Goal: Task Accomplishment & Management: Manage account settings

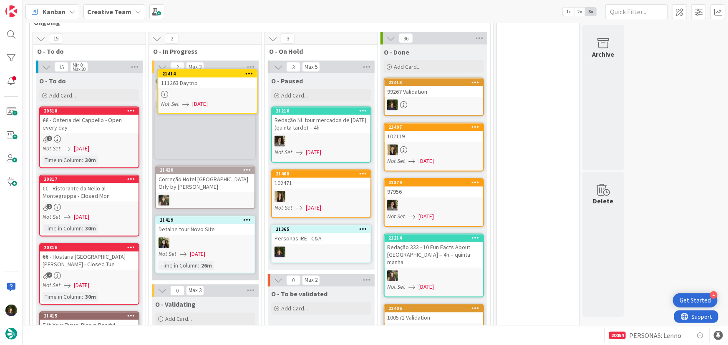
scroll to position [709, 0]
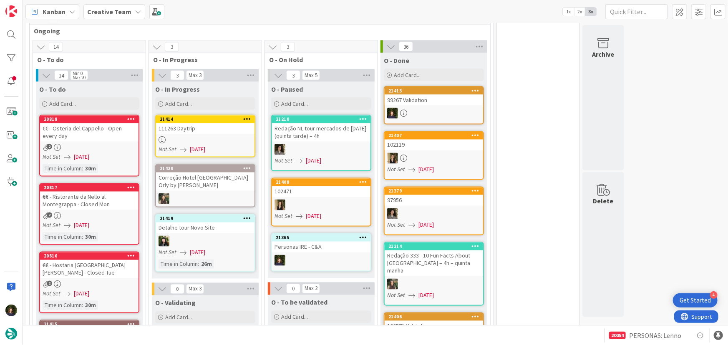
click at [199, 123] on div "111263 Daytrip" at bounding box center [205, 128] width 98 height 11
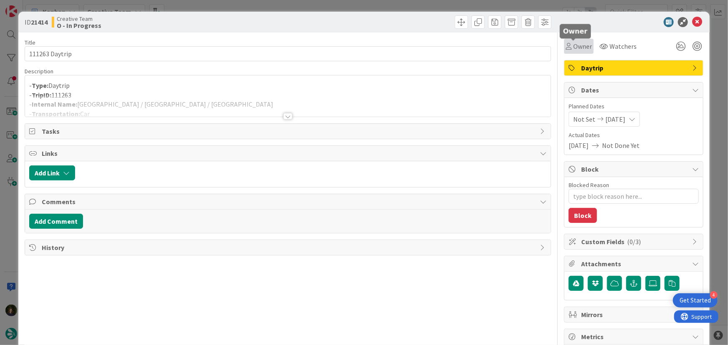
click at [578, 45] on span "Owner" at bounding box center [582, 46] width 19 height 10
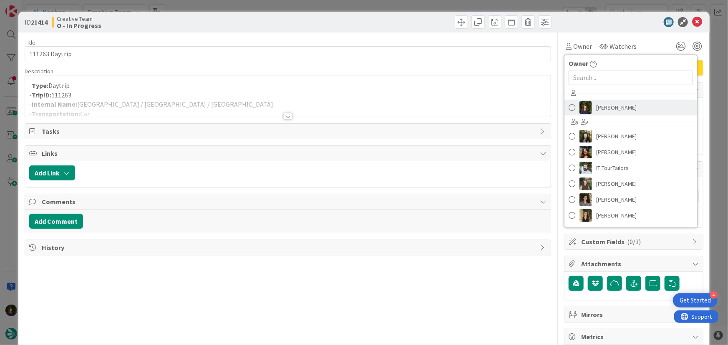
click at [616, 109] on span "[PERSON_NAME]" at bounding box center [616, 107] width 40 height 13
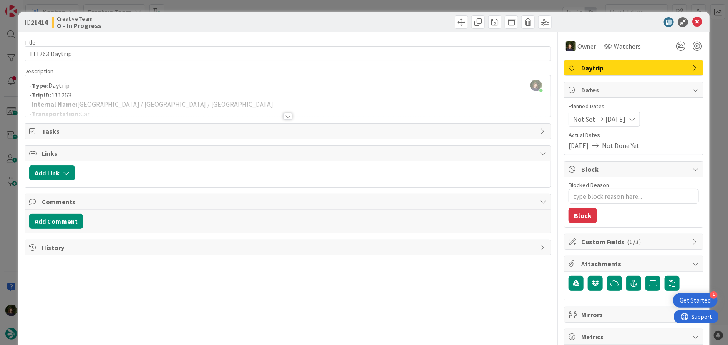
click at [283, 114] on div at bounding box center [287, 116] width 9 height 7
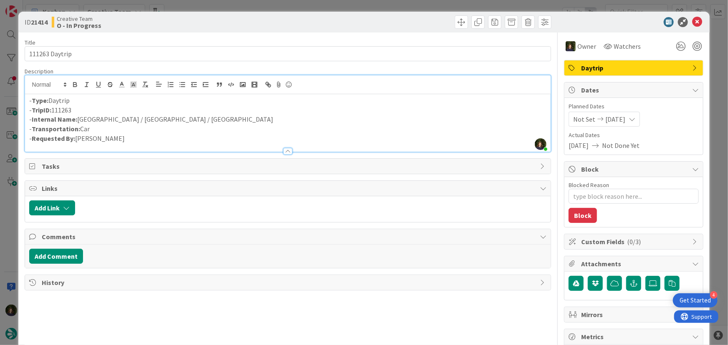
click at [110, 117] on p "- Internal Name: [GEOGRAPHIC_DATA] / [GEOGRAPHIC_DATA] / [GEOGRAPHIC_DATA]" at bounding box center [287, 120] width 517 height 10
drag, startPoint x: 78, startPoint y: 119, endPoint x: 164, endPoint y: 120, distance: 86.7
click at [164, 120] on p "- Internal Name: [GEOGRAPHIC_DATA] / [GEOGRAPHIC_DATA] / [GEOGRAPHIC_DATA]" at bounding box center [287, 120] width 517 height 10
copy p "[GEOGRAPHIC_DATA] / [GEOGRAPHIC_DATA] / [GEOGRAPHIC_DATA]"
drag, startPoint x: 82, startPoint y: 108, endPoint x: 31, endPoint y: 110, distance: 50.9
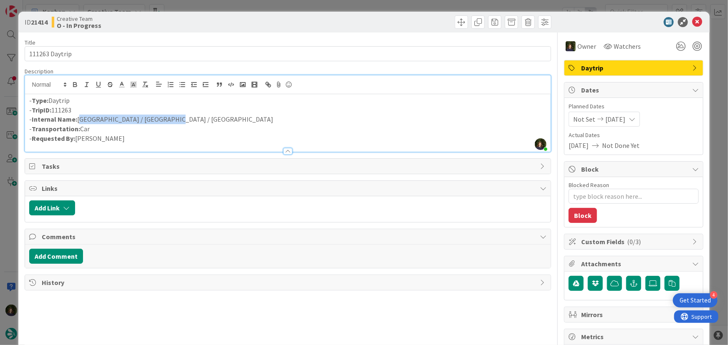
click at [31, 110] on p "- TripID: 111263" at bounding box center [287, 110] width 517 height 10
copy p "TripID: 111263"
click at [692, 19] on icon at bounding box center [697, 22] width 10 height 10
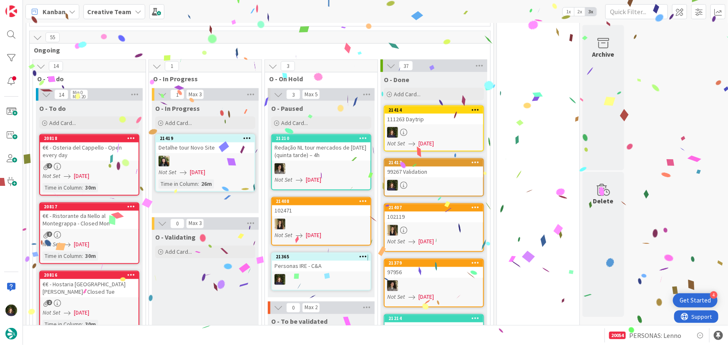
scroll to position [702, 0]
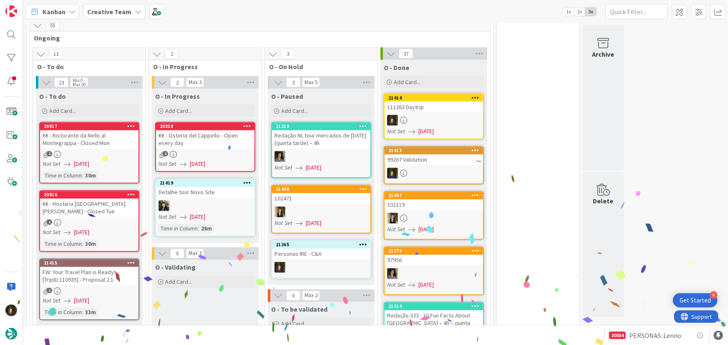
click at [194, 131] on div "€€ - Osteria del Cappello - Open every day" at bounding box center [205, 140] width 98 height 18
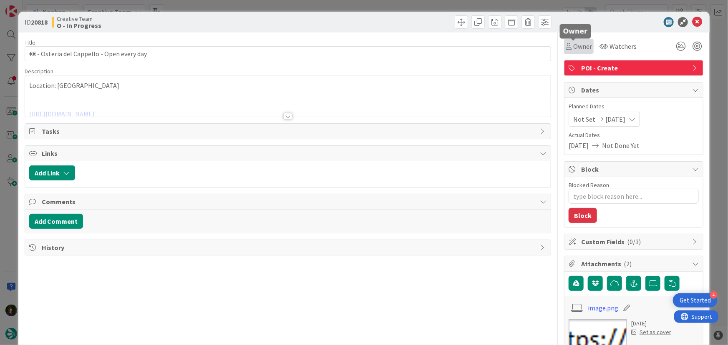
click at [575, 49] on span "Owner" at bounding box center [582, 46] width 19 height 10
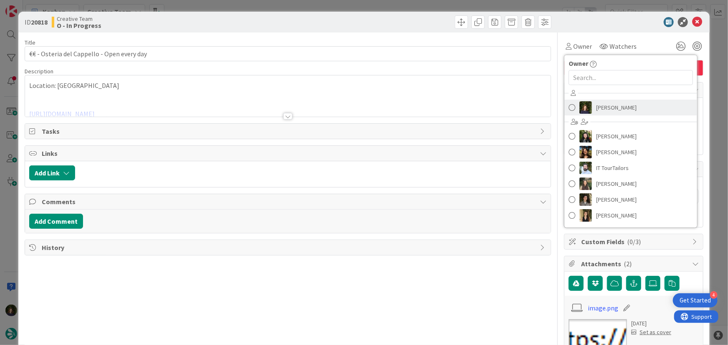
click at [599, 110] on span "[PERSON_NAME]" at bounding box center [616, 107] width 40 height 13
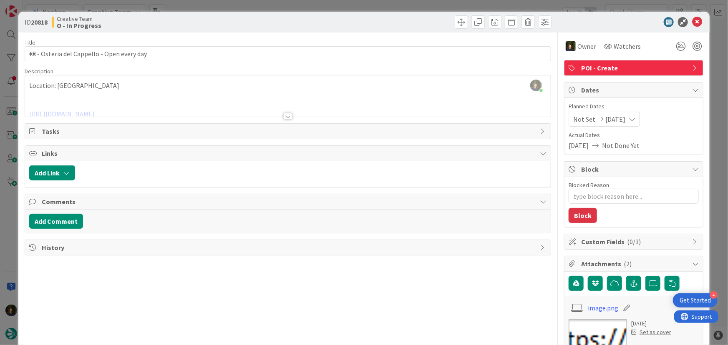
click at [288, 115] on div at bounding box center [287, 116] width 9 height 7
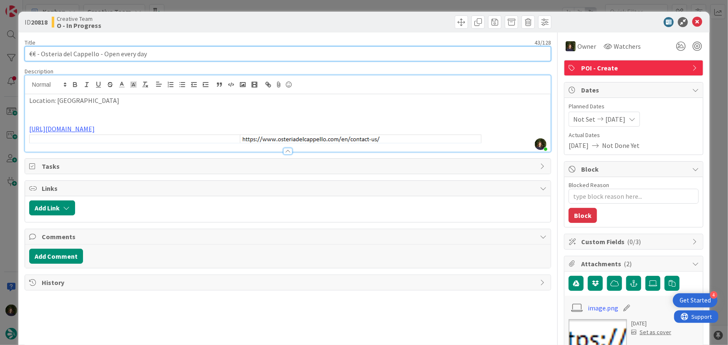
drag, startPoint x: 150, startPoint y: 57, endPoint x: 23, endPoint y: 53, distance: 127.2
click at [23, 53] on div "ID 20818 Creative Team O - In Progress Title 43 / 128 €€ - Osteria del [PERSON_…" at bounding box center [363, 320] width 691 height 616
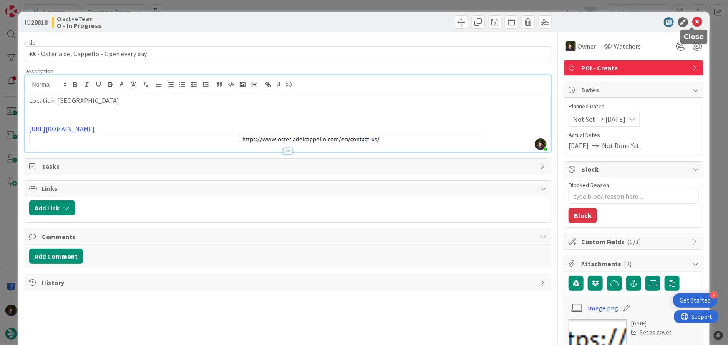
click at [692, 24] on icon at bounding box center [697, 22] width 10 height 10
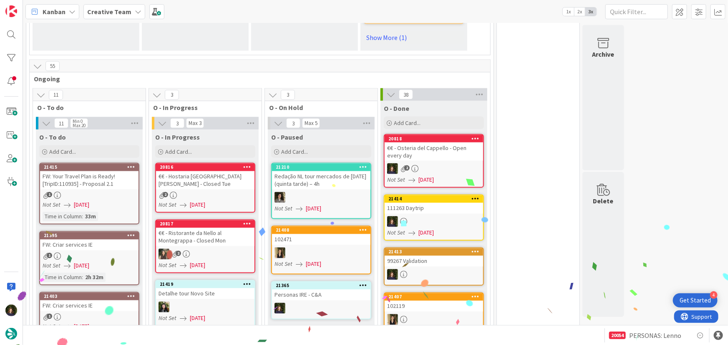
click at [198, 171] on div "€€ - Hostaria [GEOGRAPHIC_DATA][PERSON_NAME] - Closed Tue" at bounding box center [205, 180] width 98 height 18
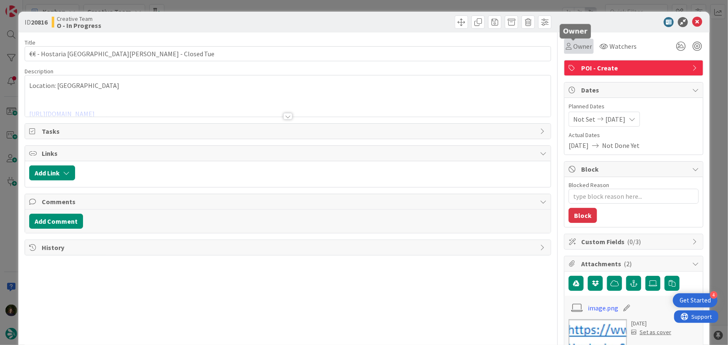
click at [579, 45] on span "Owner" at bounding box center [582, 46] width 19 height 10
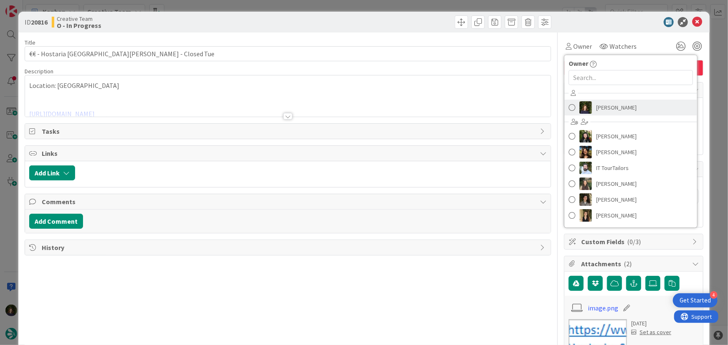
click at [602, 112] on span "[PERSON_NAME]" at bounding box center [616, 107] width 40 height 13
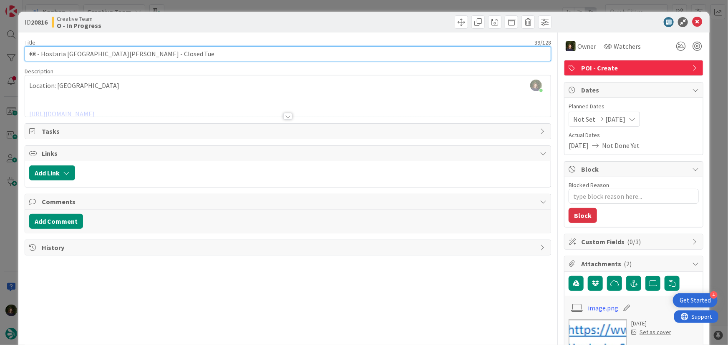
drag, startPoint x: 149, startPoint y: 54, endPoint x: 24, endPoint y: 54, distance: 125.1
click at [25, 54] on input "€€ - Hostaria [GEOGRAPHIC_DATA][PERSON_NAME] - Closed Tue" at bounding box center [288, 53] width 527 height 15
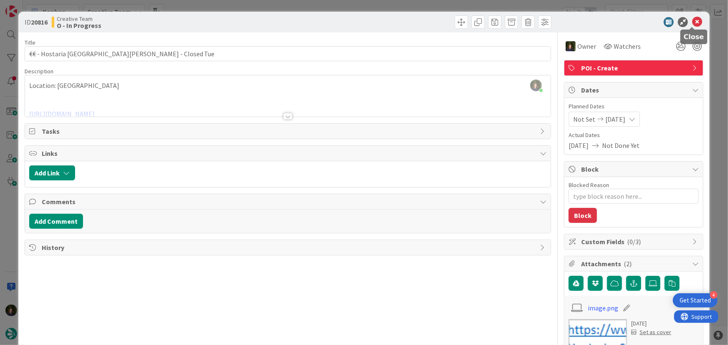
click at [692, 21] on icon at bounding box center [697, 22] width 10 height 10
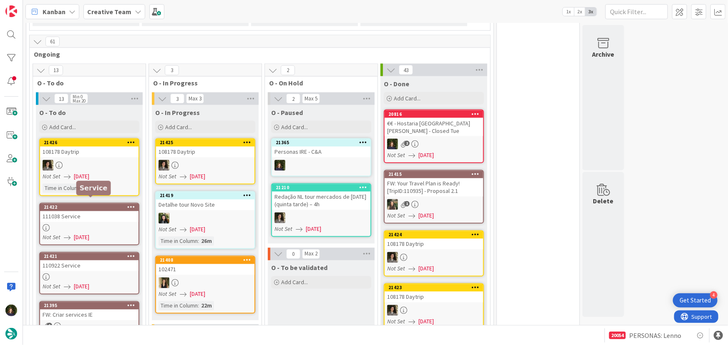
scroll to position [723, 0]
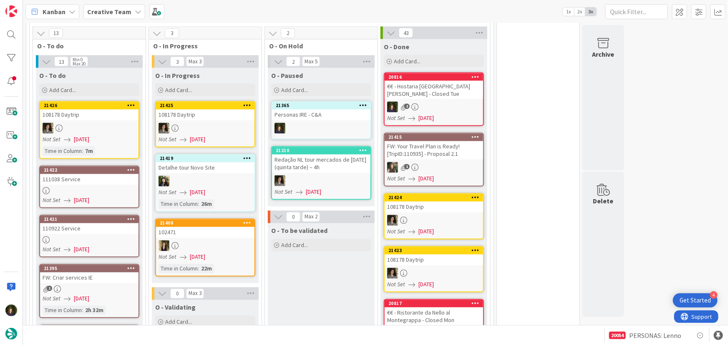
click at [80, 174] on div "111038 Service" at bounding box center [89, 179] width 98 height 11
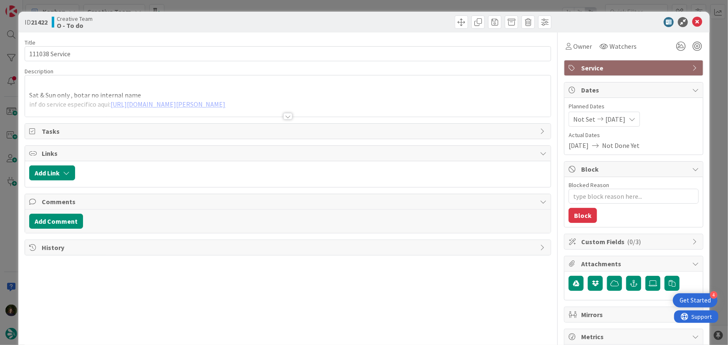
click at [285, 119] on div at bounding box center [287, 116] width 9 height 7
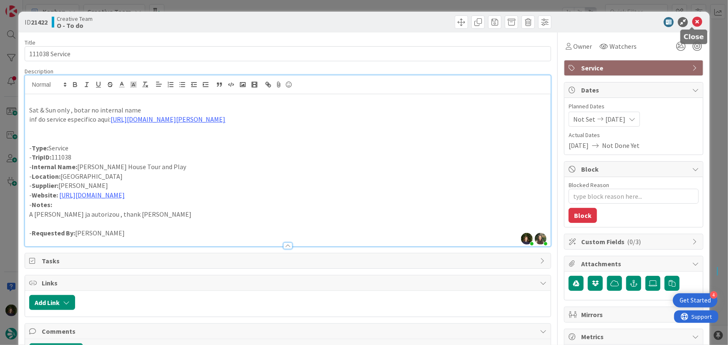
click at [692, 21] on icon at bounding box center [697, 22] width 10 height 10
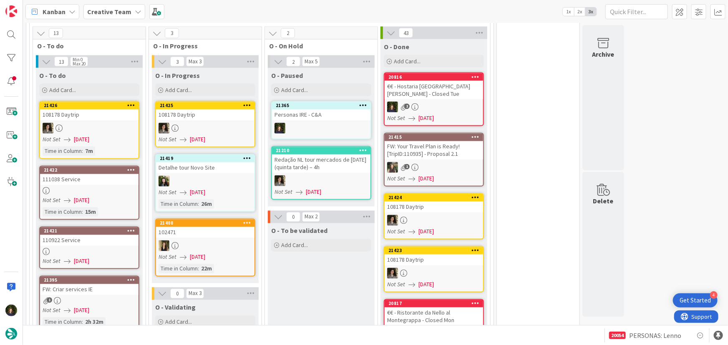
click at [75, 248] on div at bounding box center [89, 251] width 98 height 7
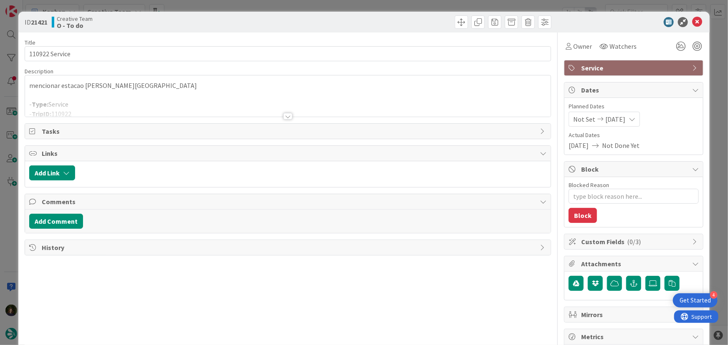
click at [285, 115] on div at bounding box center [287, 116] width 9 height 7
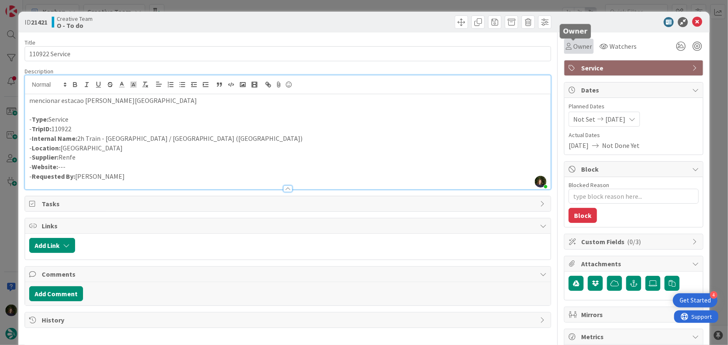
click at [577, 49] on span "Owner" at bounding box center [582, 46] width 19 height 10
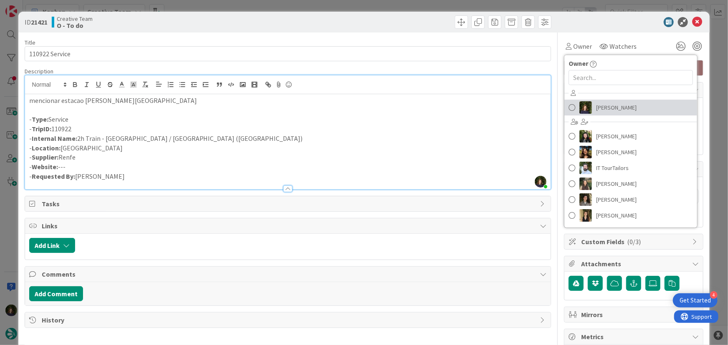
click at [604, 108] on span "[PERSON_NAME]" at bounding box center [616, 107] width 40 height 13
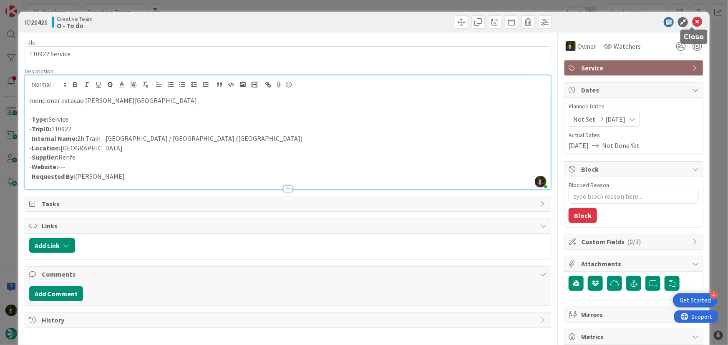
click at [694, 23] on icon at bounding box center [697, 22] width 10 height 10
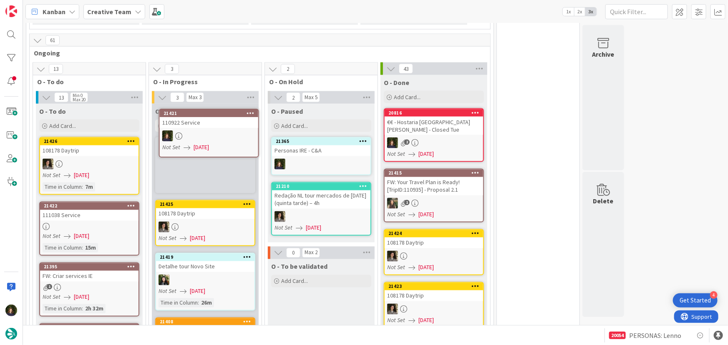
scroll to position [686, 0]
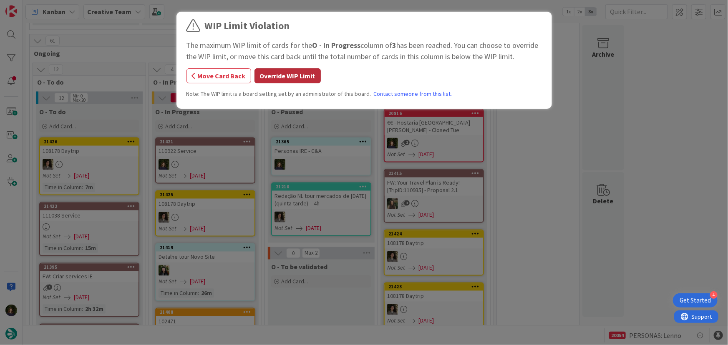
click at [281, 78] on button "Override WIP Limit" at bounding box center [287, 75] width 66 height 15
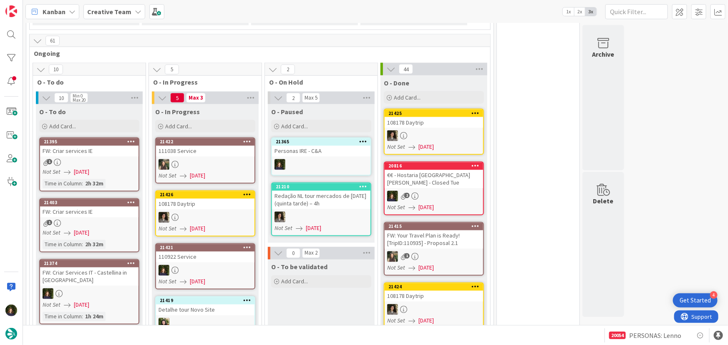
click at [188, 252] on div "110922 Service" at bounding box center [205, 257] width 98 height 11
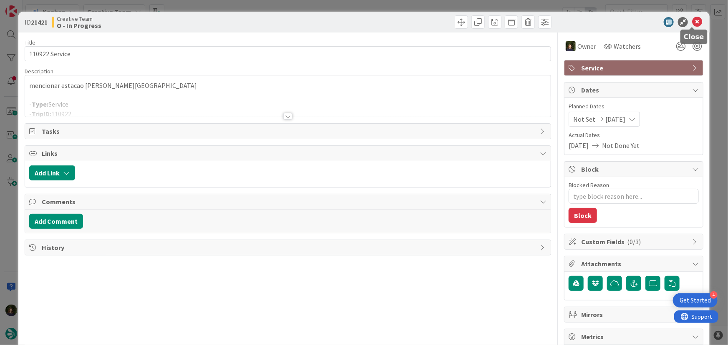
click at [692, 25] on icon at bounding box center [697, 22] width 10 height 10
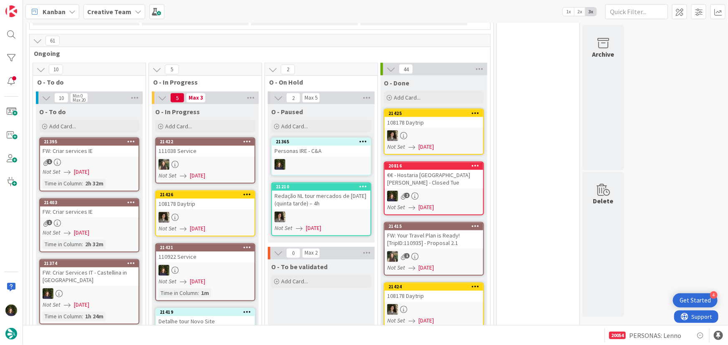
click at [191, 265] on div at bounding box center [205, 270] width 98 height 11
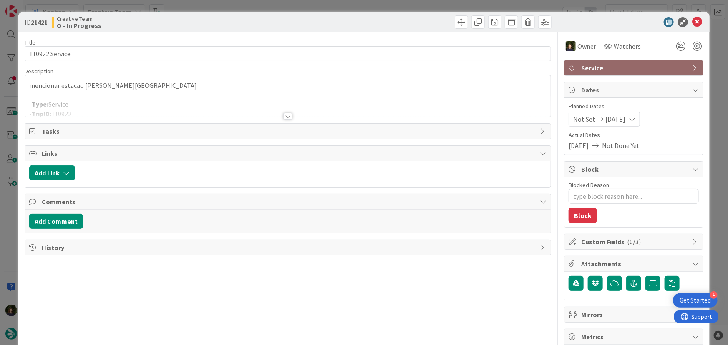
click at [288, 116] on div at bounding box center [287, 116] width 9 height 7
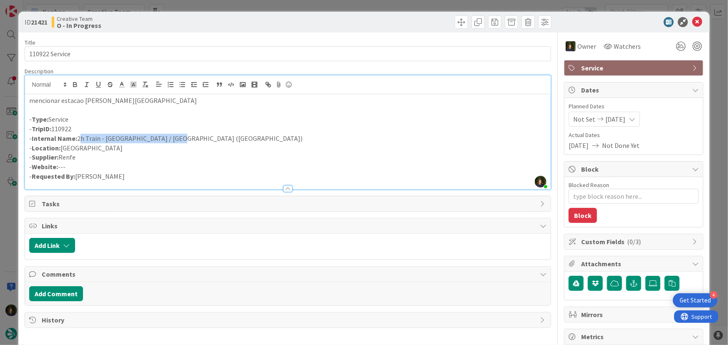
drag, startPoint x: 78, startPoint y: 138, endPoint x: 175, endPoint y: 141, distance: 97.2
click at [175, 141] on p "- Internal Name: 2h Train - [GEOGRAPHIC_DATA] / [GEOGRAPHIC_DATA] ([GEOGRAPHIC_…" at bounding box center [287, 139] width 517 height 10
copy p "2h Train - [GEOGRAPHIC_DATA] / [GEOGRAPHIC_DATA] ([GEOGRAPHIC_DATA])"
drag, startPoint x: 81, startPoint y: 127, endPoint x: 28, endPoint y: 127, distance: 53.0
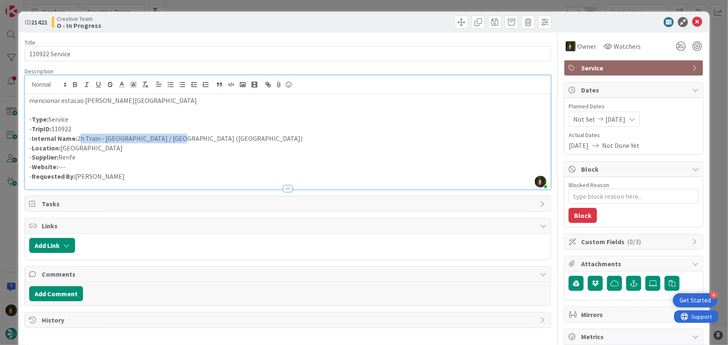
click at [28, 127] on div "mencionar estacao [PERSON_NAME][GEOGRAPHIC_DATA] - Type: Service - TripID: 1109…" at bounding box center [288, 141] width 526 height 95
copy p "- TripID: 110922"
click at [692, 20] on icon at bounding box center [697, 22] width 10 height 10
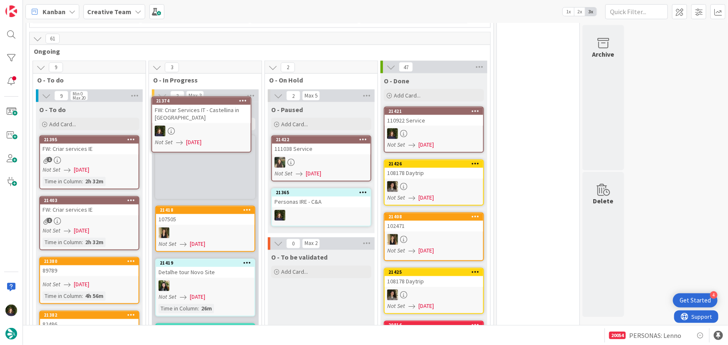
scroll to position [682, 0]
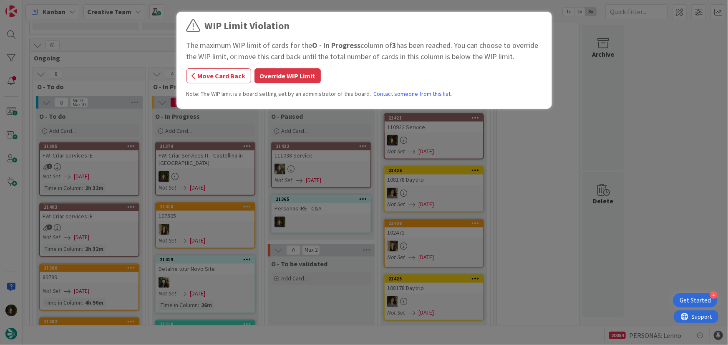
click at [267, 75] on button "Override WIP Limit" at bounding box center [287, 75] width 66 height 15
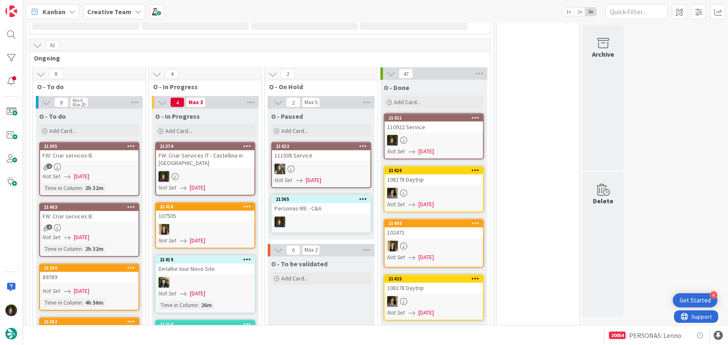
click at [198, 152] on link "21374 FW: Criar Services IT - [GEOGRAPHIC_DATA] in [GEOGRAPHIC_DATA] Not Set [D…" at bounding box center [205, 169] width 100 height 54
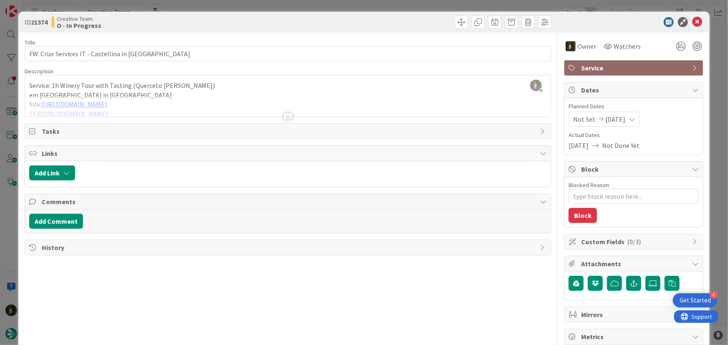
click at [285, 119] on div at bounding box center [287, 116] width 9 height 7
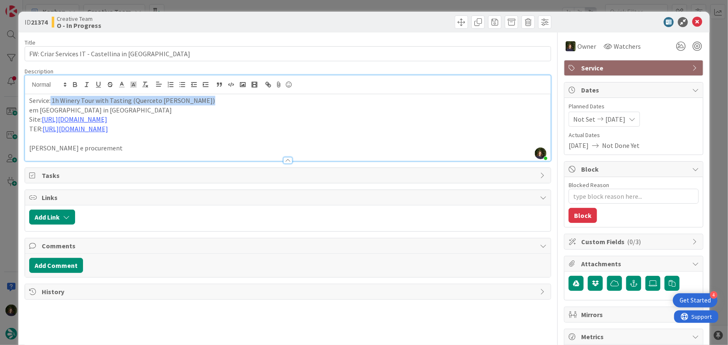
drag, startPoint x: 51, startPoint y: 102, endPoint x: 207, endPoint y: 100, distance: 155.9
click at [207, 98] on p "Service: 1h Winery Tour with Tasting (Querceto [PERSON_NAME])" at bounding box center [287, 101] width 517 height 10
copy p "1h Winery Tour with Tasting (Querceto Di Castellina)"
click at [107, 119] on link "[URL][DOMAIN_NAME]" at bounding box center [74, 119] width 65 height 8
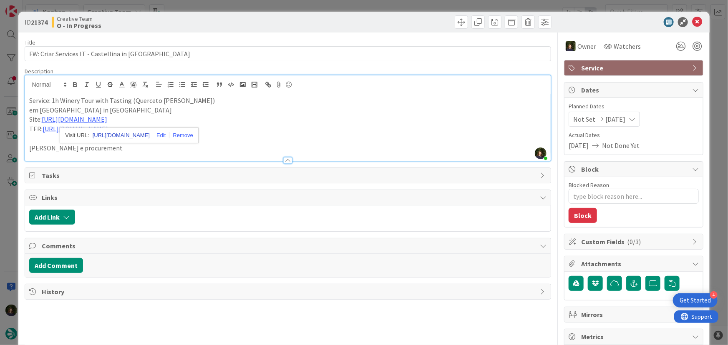
click at [133, 133] on link "[URL][DOMAIN_NAME]" at bounding box center [121, 135] width 57 height 11
click at [692, 24] on icon at bounding box center [697, 22] width 10 height 10
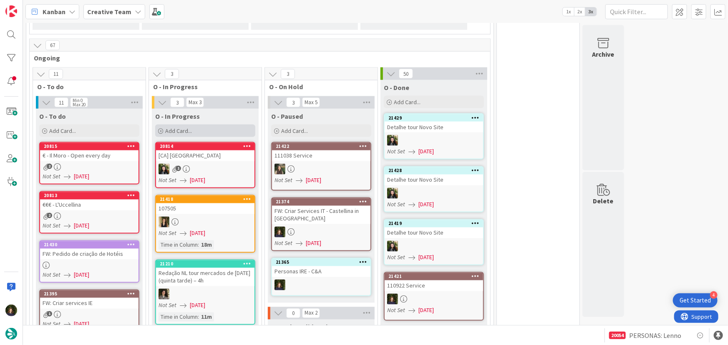
click at [179, 125] on div "Add Card..." at bounding box center [205, 131] width 100 height 13
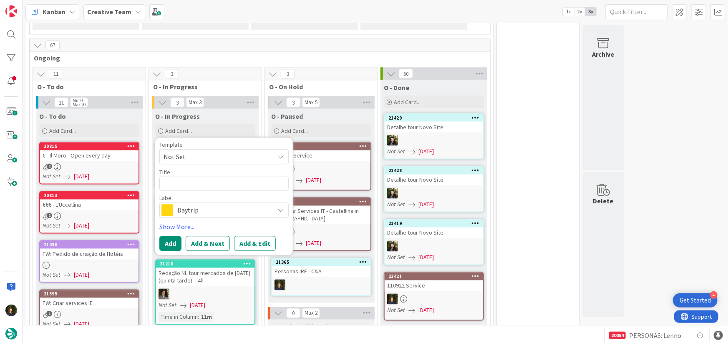
click at [196, 205] on span "Daytrip" at bounding box center [223, 211] width 93 height 12
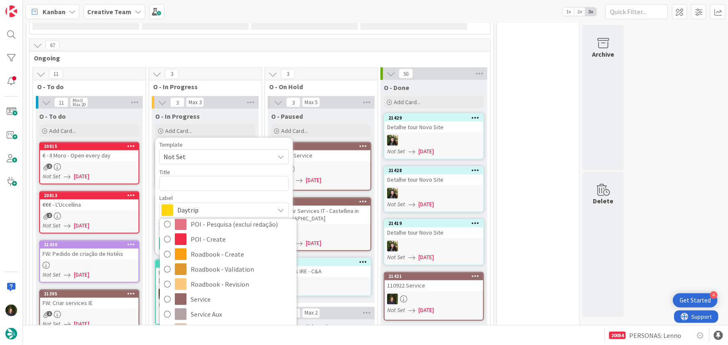
scroll to position [178, 0]
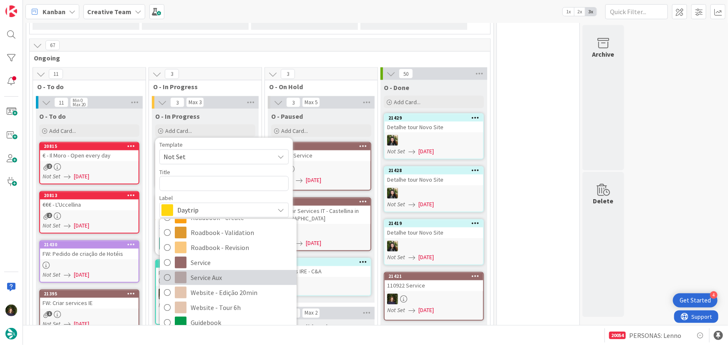
click at [206, 271] on span "Service Aux" at bounding box center [242, 277] width 102 height 13
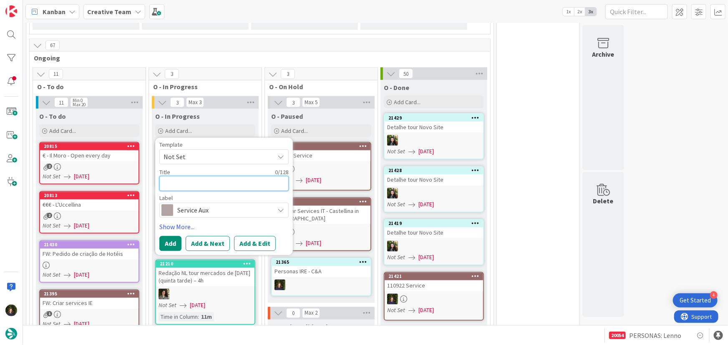
click at [177, 176] on textarea at bounding box center [223, 183] width 129 height 15
type textarea "x"
type textarea "S"
type textarea "x"
type textarea "Su"
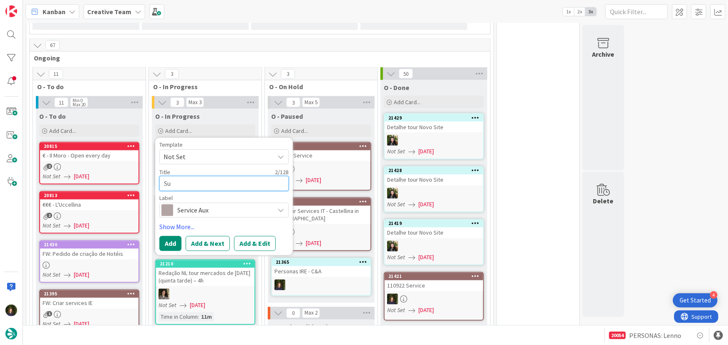
type textarea "x"
type textarea "Sup"
type textarea "x"
type textarea "Supp"
type textarea "x"
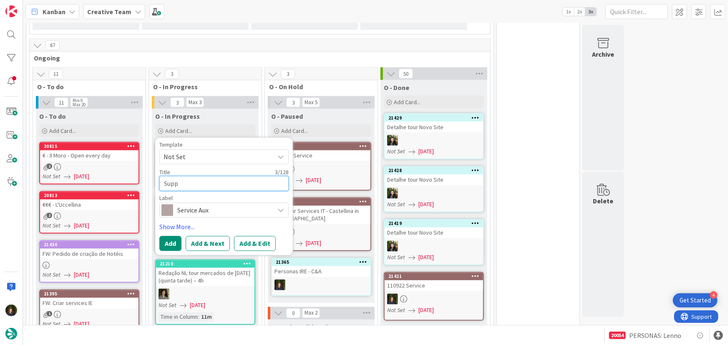
type textarea "Suppl"
type textarea "x"
type textarea "Suppli"
type textarea "x"
type textarea "Supplie"
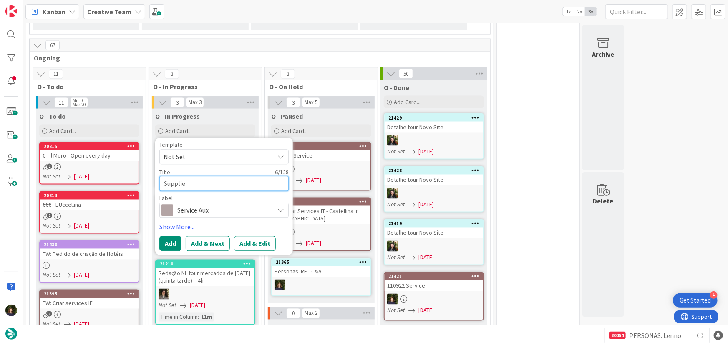
type textarea "x"
type textarea "Supplier"
type textarea "x"
type textarea "Supplier"
type textarea "x"
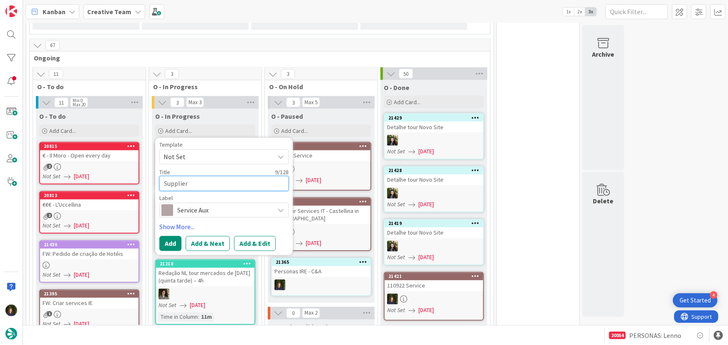
type textarea "Supplier Q"
type textarea "x"
type textarea "Supplier Qu"
type textarea "x"
type textarea "Supplier Que"
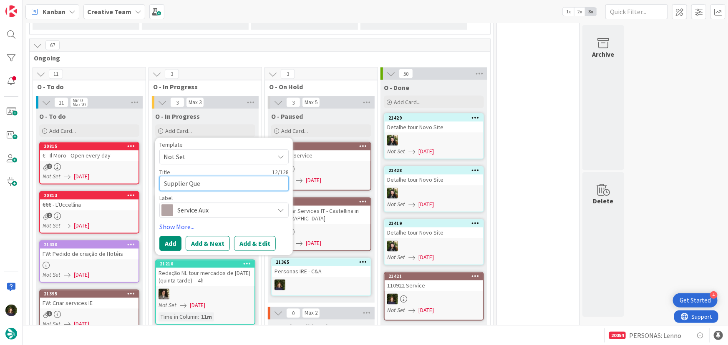
type textarea "x"
type textarea "Supplier Quer"
type textarea "x"
type textarea "Supplier Querc"
type textarea "x"
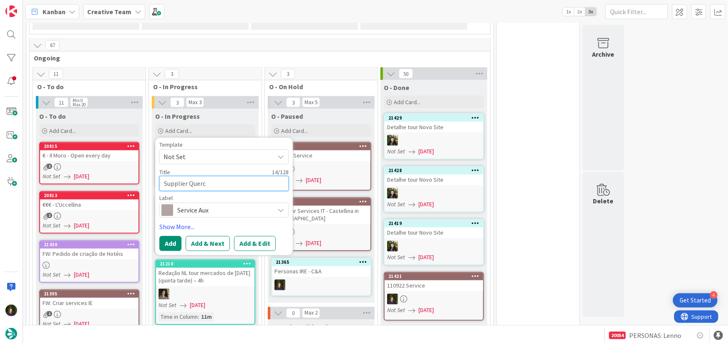
type textarea "Supplier Querce"
type textarea "x"
type textarea "Supplier Quercet"
type textarea "x"
type textarea "Supplier Querceto"
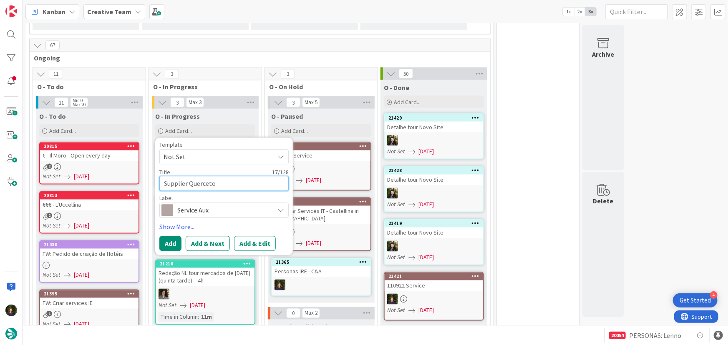
type textarea "x"
type textarea "Supplier Querceto"
click at [169, 236] on button "Add" at bounding box center [170, 243] width 22 height 15
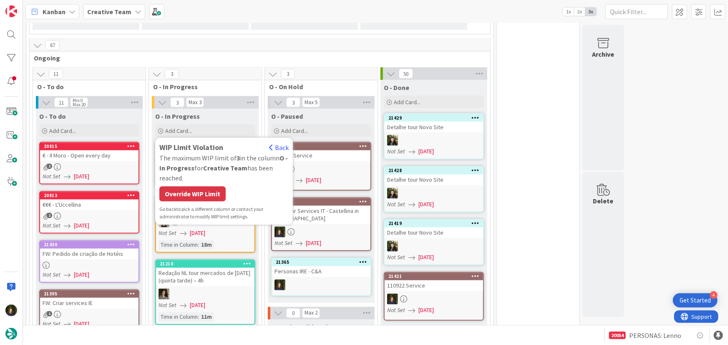
click at [179, 186] on div "WIP Limit Violation Back The maximum WIP limit of 3 in the column O - In Progre…" at bounding box center [223, 181] width 129 height 79
click at [175, 187] on div "Override WIP Limit" at bounding box center [192, 194] width 66 height 15
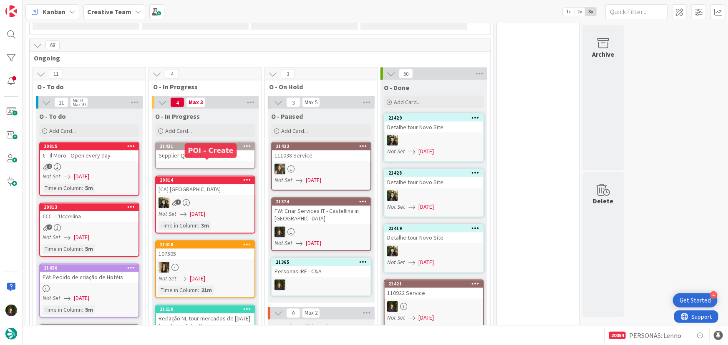
click at [191, 151] on div "Supplier Querceto" at bounding box center [205, 156] width 98 height 11
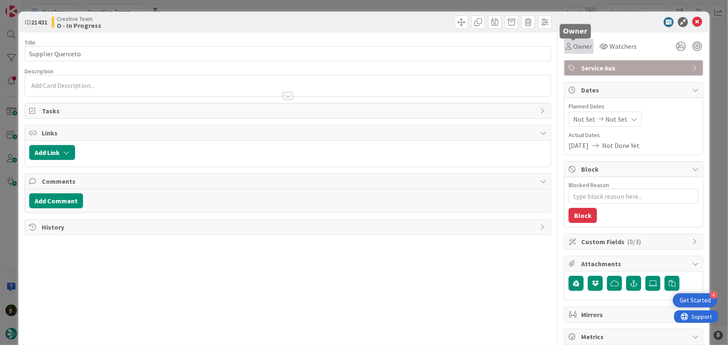
click at [575, 49] on span "Owner" at bounding box center [582, 46] width 19 height 10
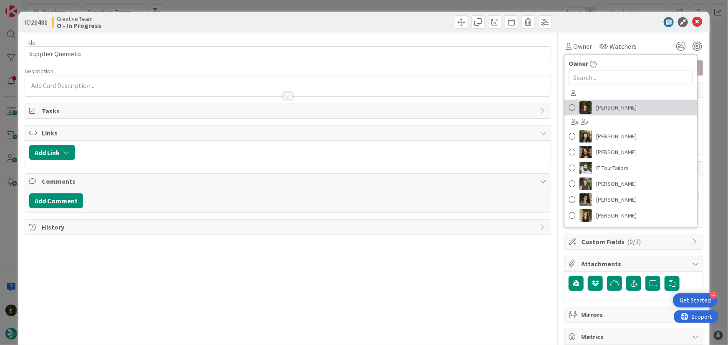
drag, startPoint x: 602, startPoint y: 104, endPoint x: 592, endPoint y: 106, distance: 9.7
click at [602, 105] on span "[PERSON_NAME]" at bounding box center [616, 107] width 40 height 13
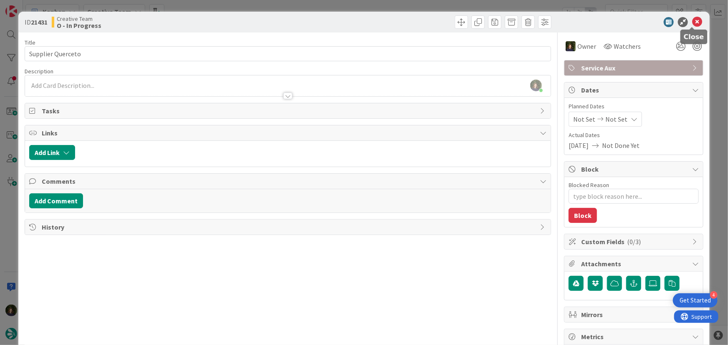
click at [692, 20] on icon at bounding box center [697, 22] width 10 height 10
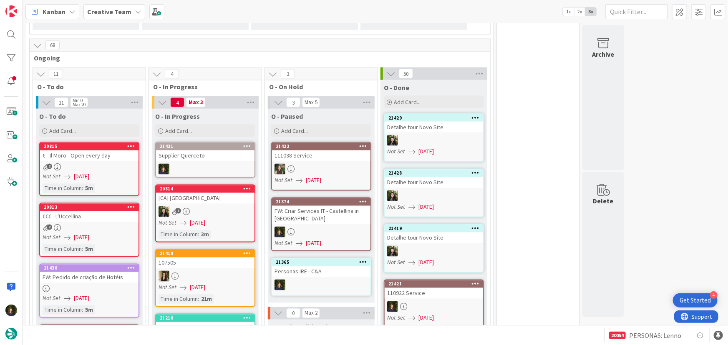
click at [309, 207] on link "21374 FW: Criar Services IT - [GEOGRAPHIC_DATA] in [GEOGRAPHIC_DATA] Not Set [D…" at bounding box center [321, 225] width 100 height 54
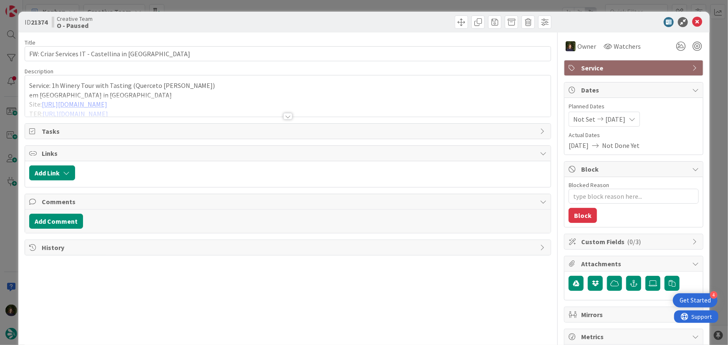
click at [287, 119] on div at bounding box center [287, 116] width 9 height 7
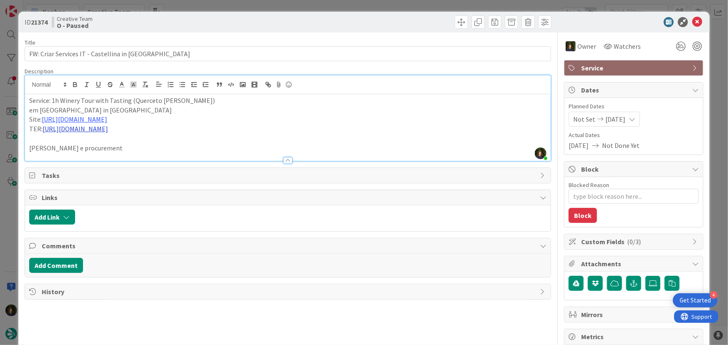
click at [108, 131] on link "[URL][DOMAIN_NAME]" at bounding box center [75, 129] width 65 height 8
click at [110, 140] on link "[URL][DOMAIN_NAME]" at bounding box center [93, 145] width 57 height 11
click at [343, 141] on p at bounding box center [287, 139] width 517 height 10
click at [692, 21] on icon at bounding box center [697, 22] width 10 height 10
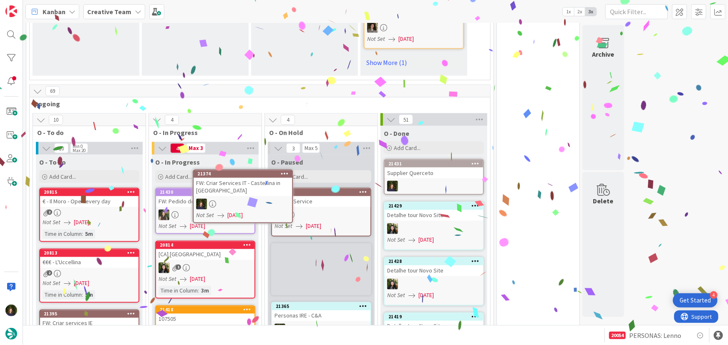
scroll to position [637, 0]
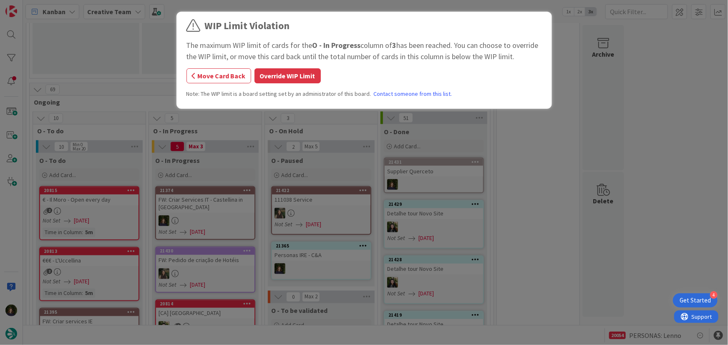
click at [271, 83] on div "WIP Limit Violation The maximum WIP limit of cards for the O - In Progress colu…" at bounding box center [363, 61] width 355 height 86
click at [266, 79] on button "Override WIP Limit" at bounding box center [287, 75] width 66 height 15
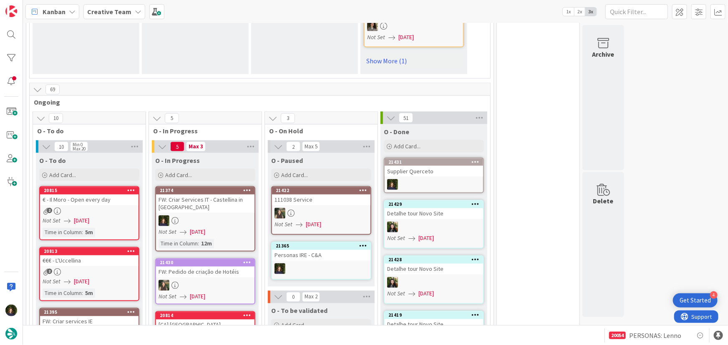
click at [216, 197] on link "21374 FW: Criar Services IT - [GEOGRAPHIC_DATA] in [GEOGRAPHIC_DATA] Not Set [D…" at bounding box center [205, 218] width 100 height 65
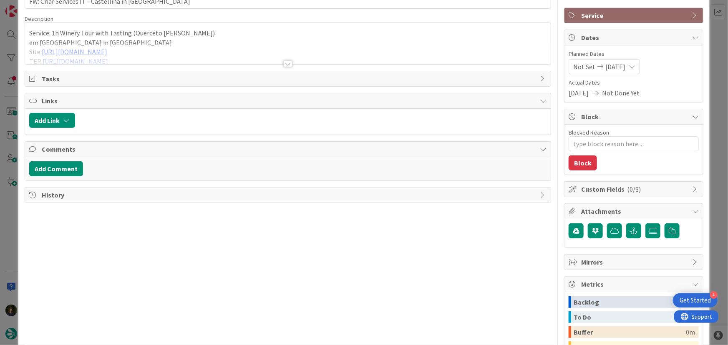
scroll to position [7, 0]
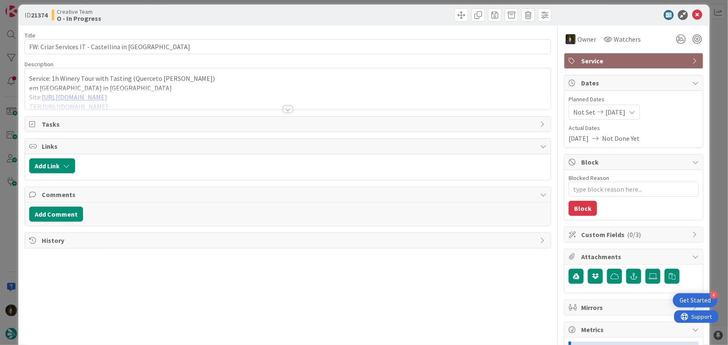
click at [284, 108] on div at bounding box center [287, 109] width 9 height 7
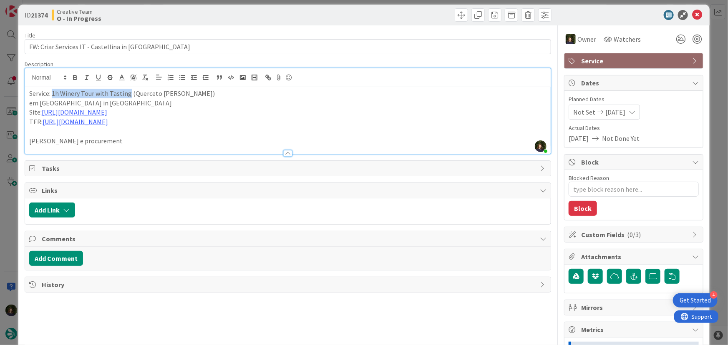
drag, startPoint x: 52, startPoint y: 94, endPoint x: 129, endPoint y: 94, distance: 77.1
click at [129, 94] on p "Service: 1h Winery Tour with Tasting (Querceto [PERSON_NAME])" at bounding box center [287, 94] width 517 height 10
copy p "1h Winery Tour with Tasting"
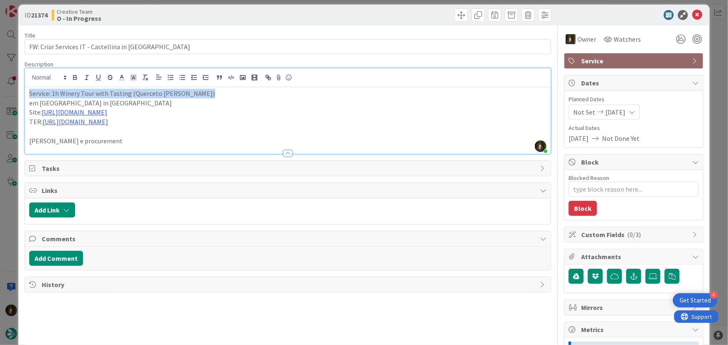
drag, startPoint x: 199, startPoint y: 92, endPoint x: 23, endPoint y: 93, distance: 176.0
click at [23, 93] on div "ID 21374 Creative Team O - In Progress Title 45 / 128 FW: Criar Services IT - […" at bounding box center [363, 246] width 691 height 482
copy p "Service: 1h Winery Tour with Tasting (Querceto [PERSON_NAME])"
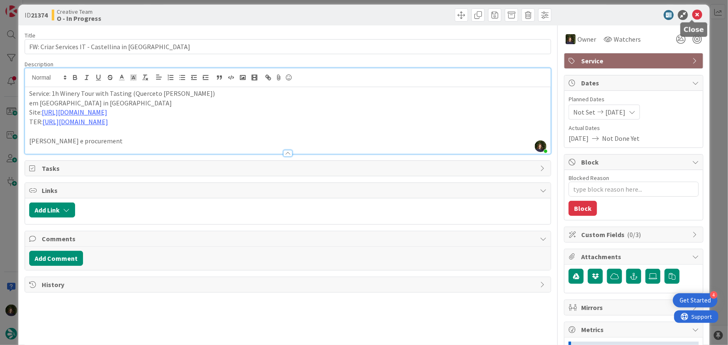
drag, startPoint x: 693, startPoint y: 12, endPoint x: 467, endPoint y: 151, distance: 265.1
click at [692, 13] on icon at bounding box center [697, 15] width 10 height 10
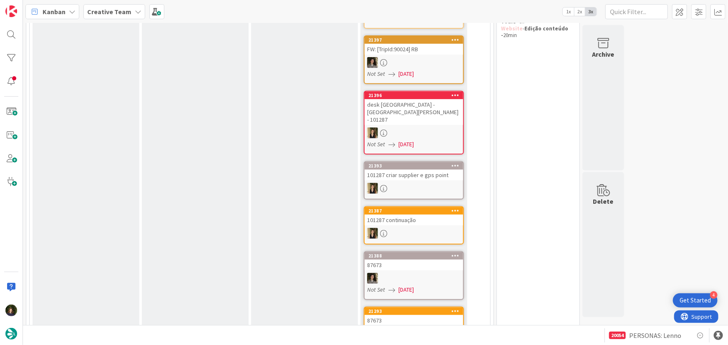
scroll to position [71, 0]
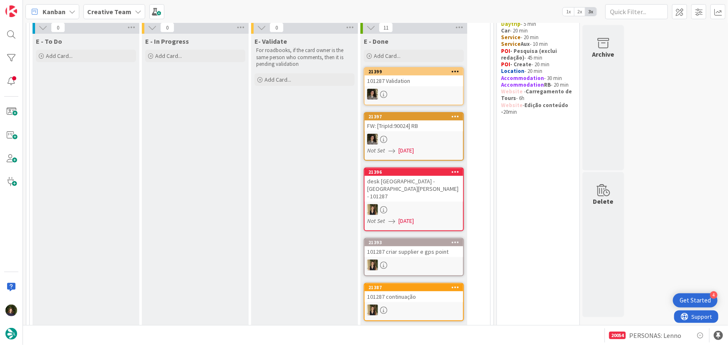
click at [108, 9] on b "Creative Team" at bounding box center [109, 12] width 44 height 8
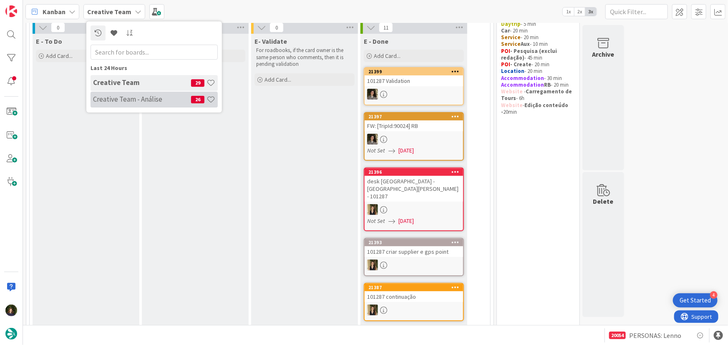
click at [111, 98] on h4 "Creative Team - Análise" at bounding box center [142, 99] width 98 height 8
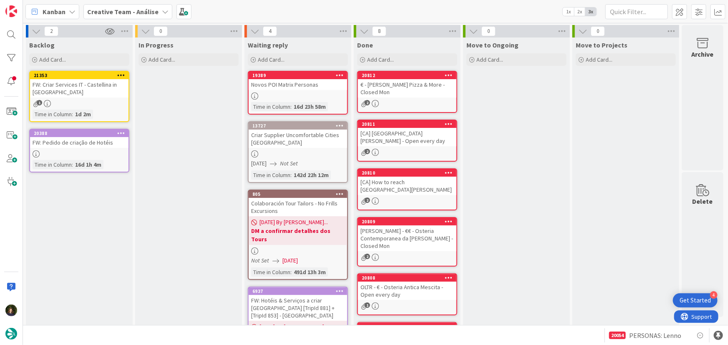
click at [130, 10] on b "Creative Team - Análise" at bounding box center [122, 12] width 71 height 8
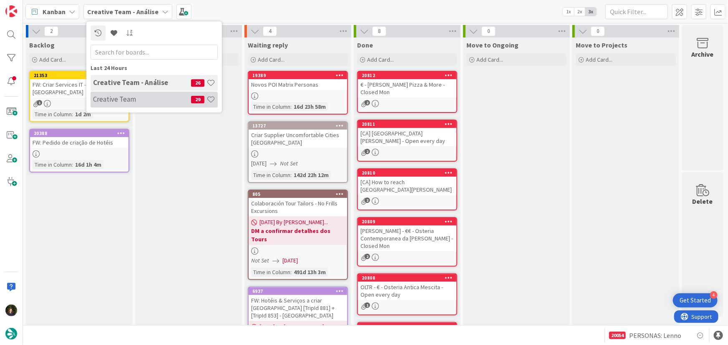
click at [135, 97] on h4 "Creative Team" at bounding box center [142, 99] width 98 height 8
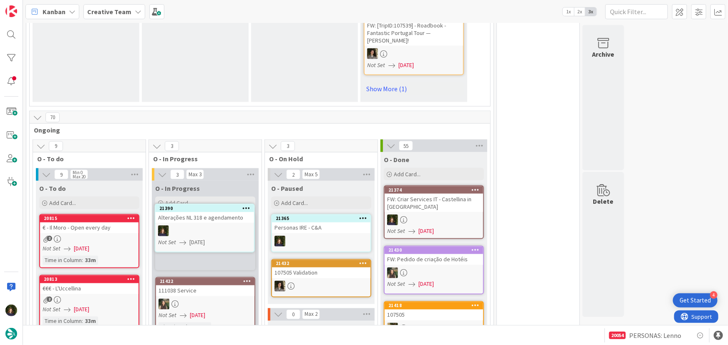
scroll to position [613, 0]
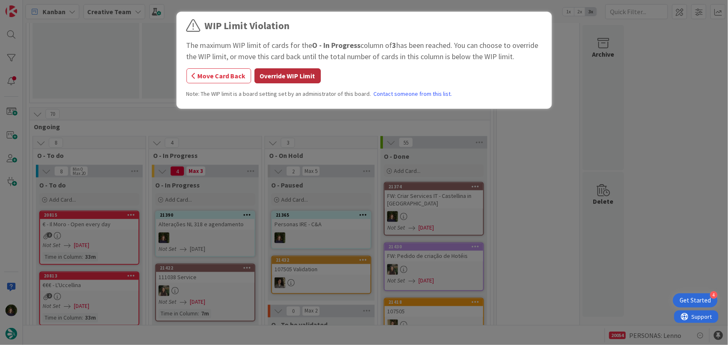
click at [290, 74] on button "Override WIP Limit" at bounding box center [287, 75] width 66 height 15
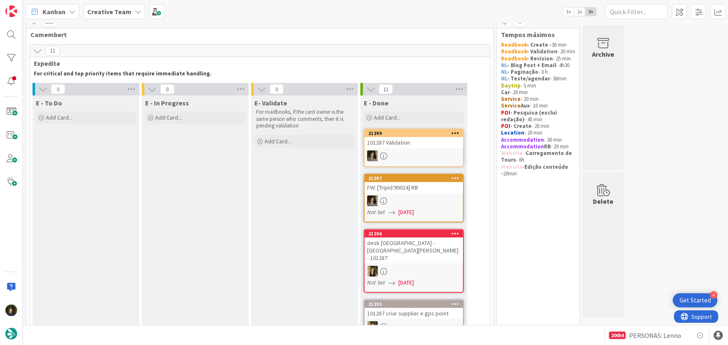
scroll to position [0, 0]
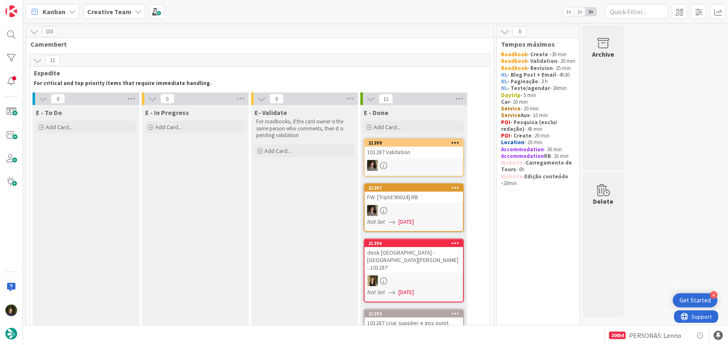
click at [99, 17] on div "Creative Team" at bounding box center [114, 11] width 62 height 15
click at [100, 102] on h4 "Creative Team - Análise" at bounding box center [142, 99] width 98 height 8
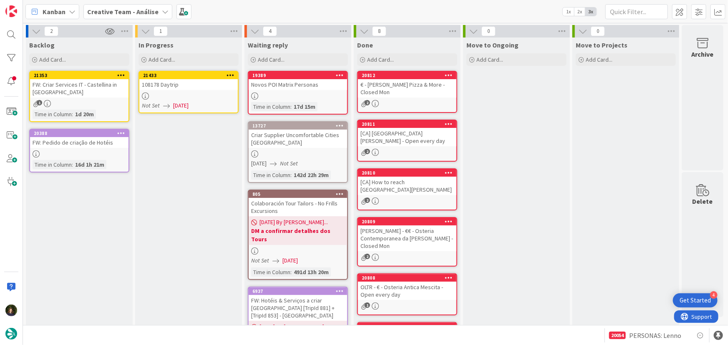
click at [182, 94] on div at bounding box center [188, 96] width 98 height 7
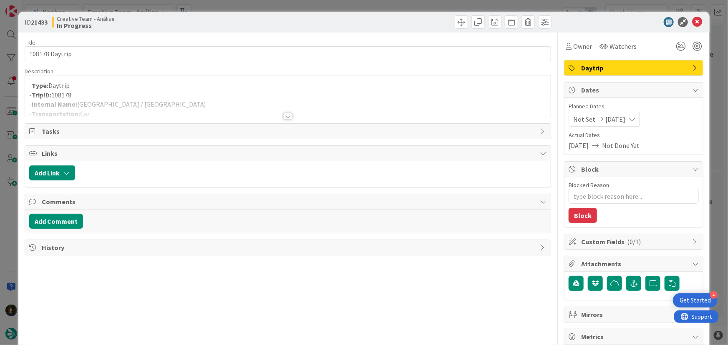
click at [284, 118] on div at bounding box center [287, 116] width 9 height 7
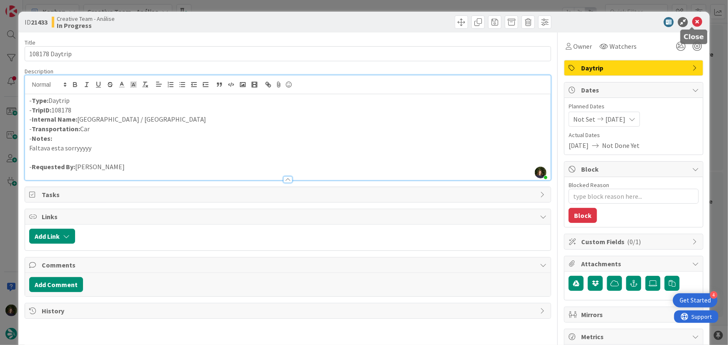
click at [695, 21] on icon at bounding box center [697, 22] width 10 height 10
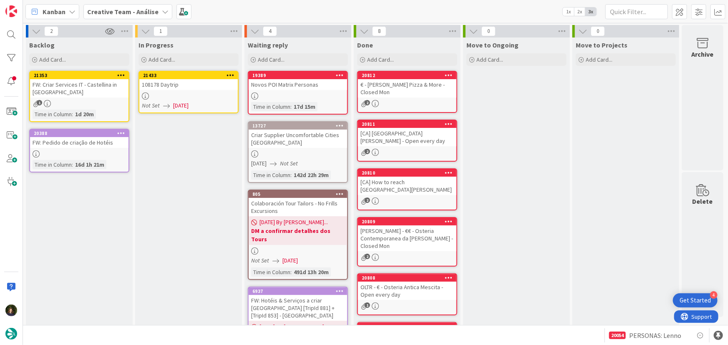
click at [231, 73] on icon at bounding box center [230, 75] width 8 height 6
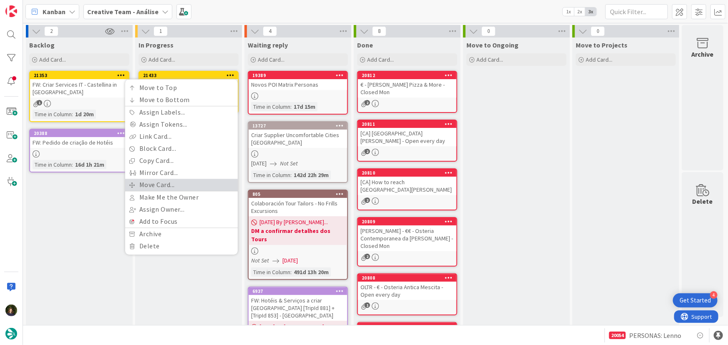
click at [193, 181] on link "Move Card..." at bounding box center [181, 185] width 113 height 12
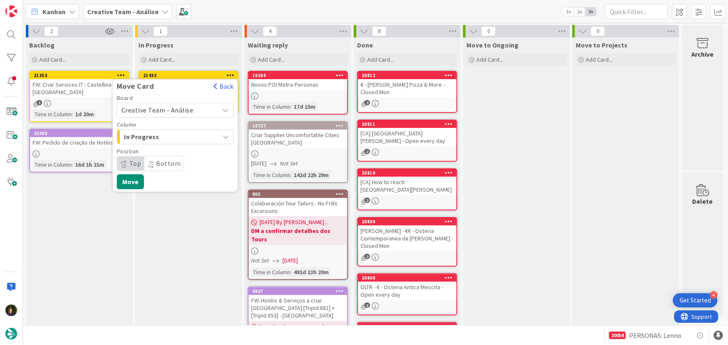
click at [187, 110] on span "Creative Team - Análise" at bounding box center [157, 110] width 72 height 8
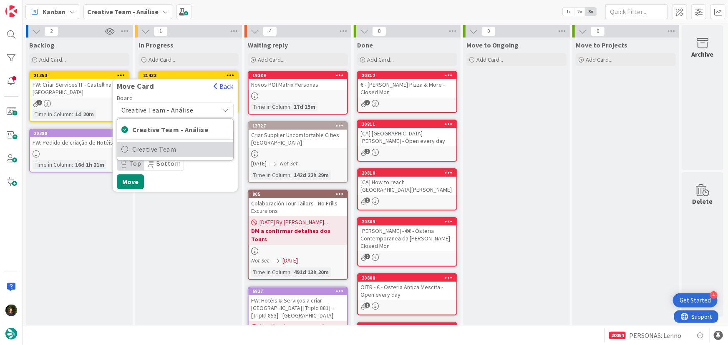
click at [187, 148] on span "Creative Team" at bounding box center [180, 149] width 97 height 13
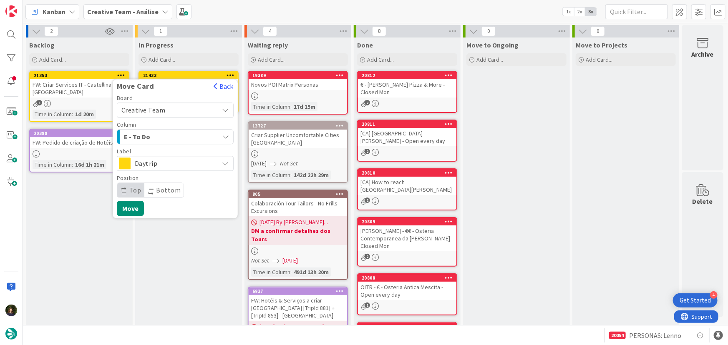
click at [182, 138] on span "E - To Do" at bounding box center [155, 136] width 63 height 11
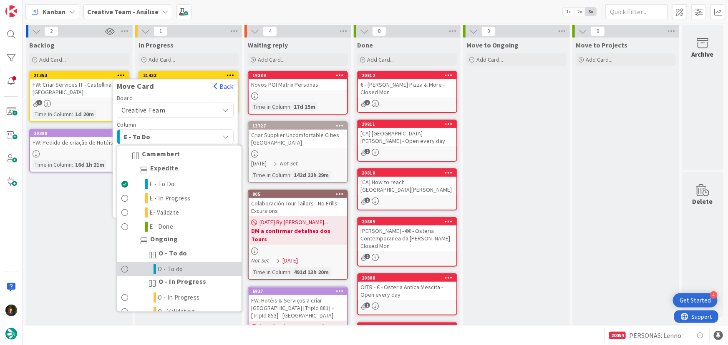
click at [183, 266] on link "O - To do" at bounding box center [179, 270] width 124 height 14
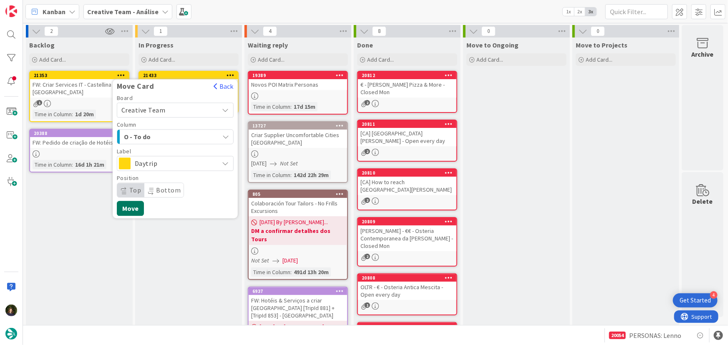
click at [136, 208] on button "Move" at bounding box center [130, 208] width 27 height 15
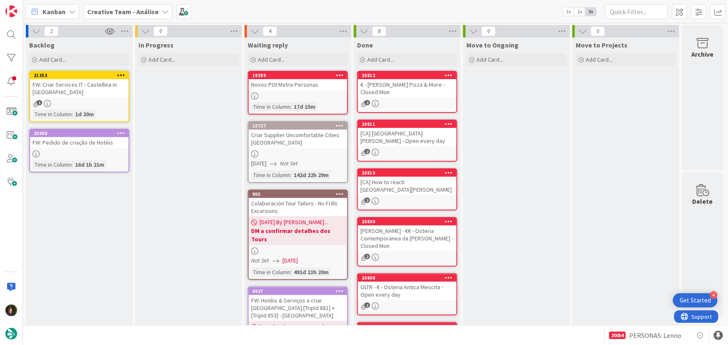
click at [130, 10] on b "Creative Team - Análise" at bounding box center [122, 12] width 71 height 8
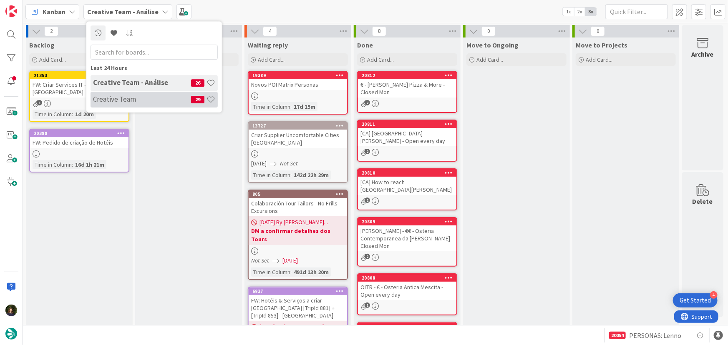
click at [153, 99] on h4 "Creative Team" at bounding box center [142, 99] width 98 height 8
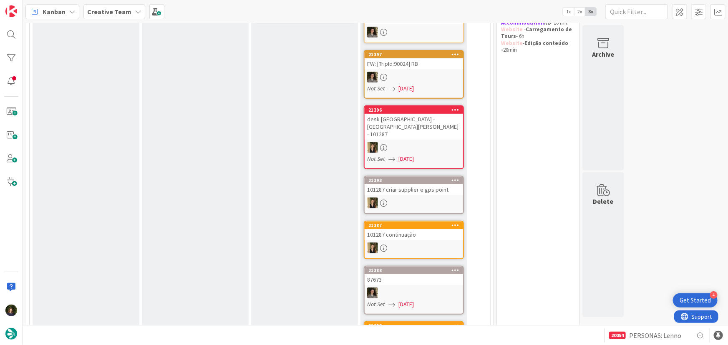
scroll to position [75, 0]
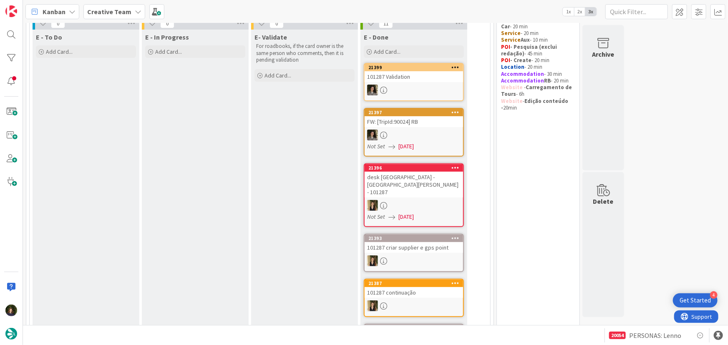
click at [114, 11] on b "Creative Team" at bounding box center [109, 12] width 44 height 8
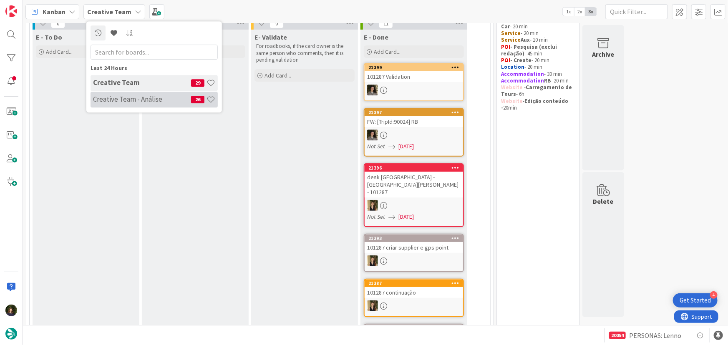
click at [113, 97] on h4 "Creative Team - Análise" at bounding box center [142, 99] width 98 height 8
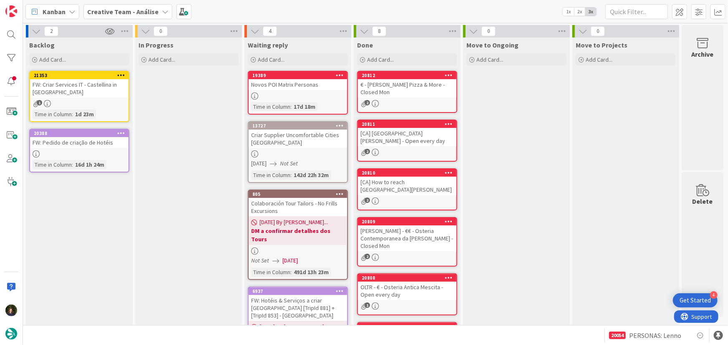
click at [95, 14] on b "Creative Team - Análise" at bounding box center [122, 12] width 71 height 8
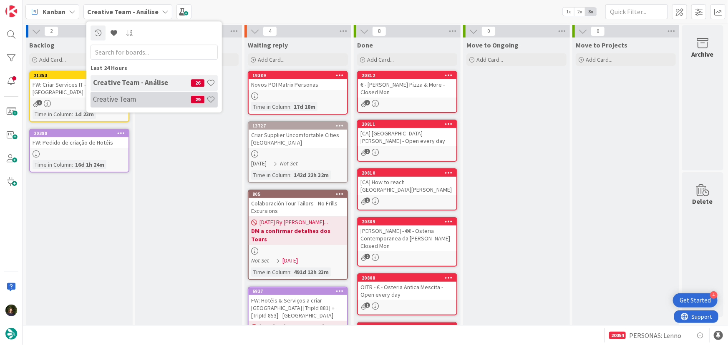
click at [101, 100] on h4 "Creative Team" at bounding box center [142, 99] width 98 height 8
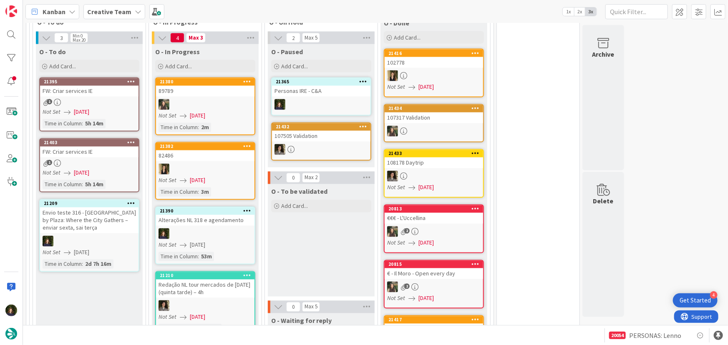
scroll to position [796, 0]
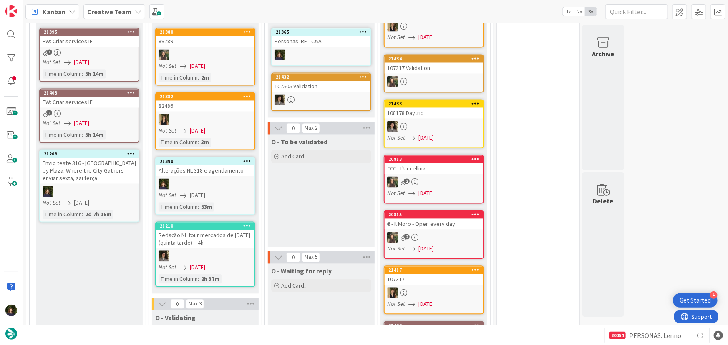
click at [250, 158] on icon at bounding box center [247, 161] width 8 height 6
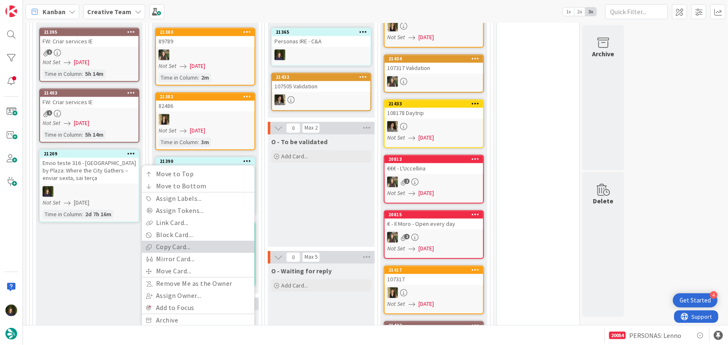
click at [191, 241] on link "Copy Card..." at bounding box center [198, 247] width 113 height 12
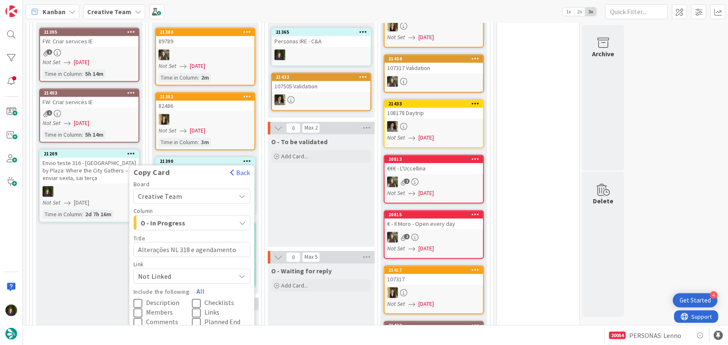
click at [202, 284] on button "All" at bounding box center [200, 291] width 19 height 15
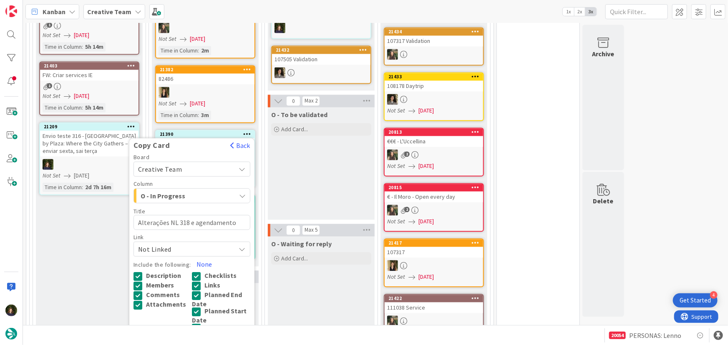
scroll to position [909, 0]
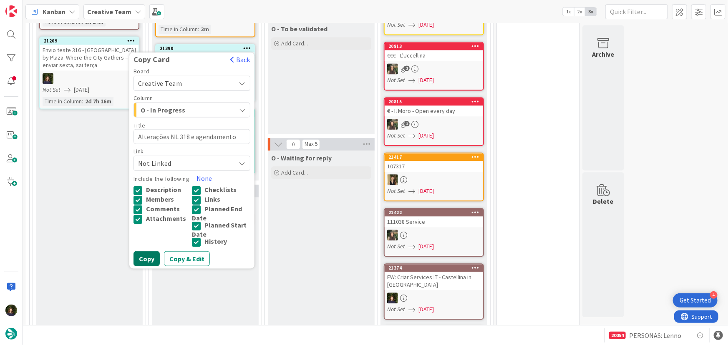
click at [141, 251] on button "Copy" at bounding box center [146, 258] width 26 height 15
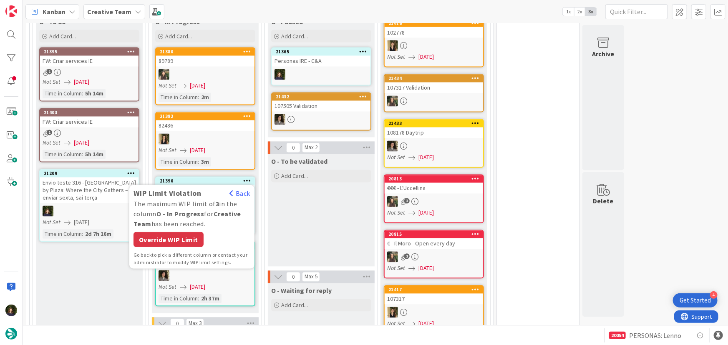
scroll to position [758, 0]
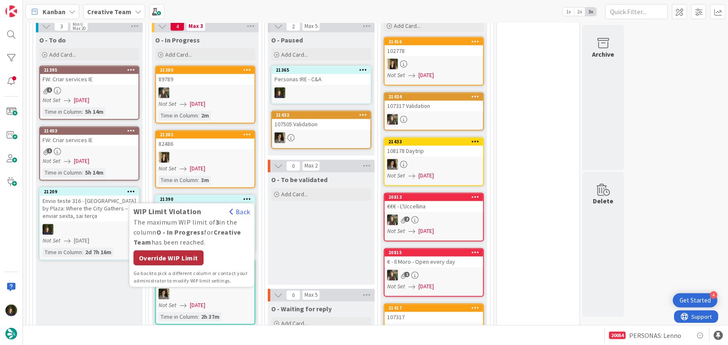
click at [158, 251] on div "Override WIP Limit" at bounding box center [168, 258] width 70 height 15
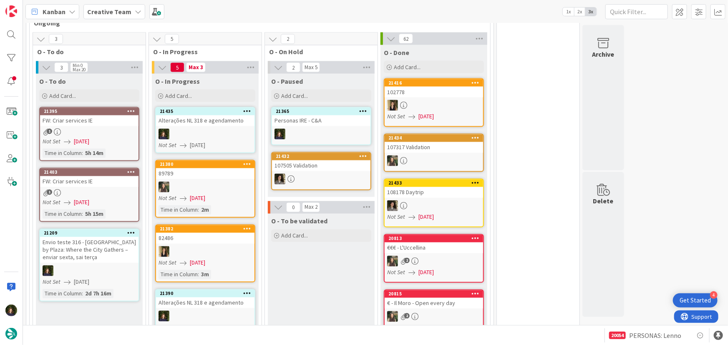
scroll to position [796, 0]
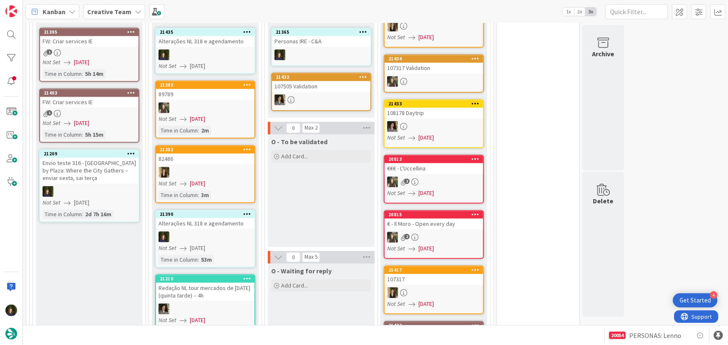
click at [204, 232] on div at bounding box center [205, 237] width 98 height 11
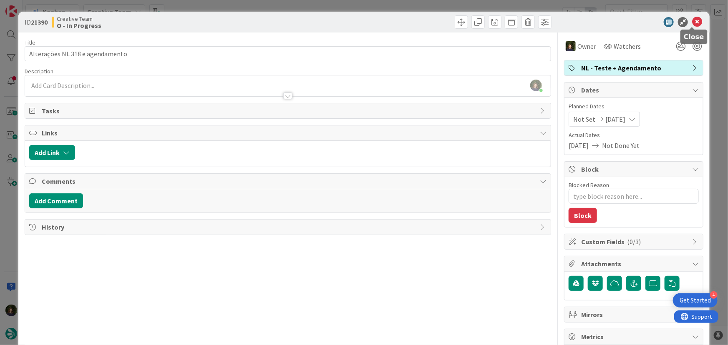
click at [692, 23] on icon at bounding box center [697, 22] width 10 height 10
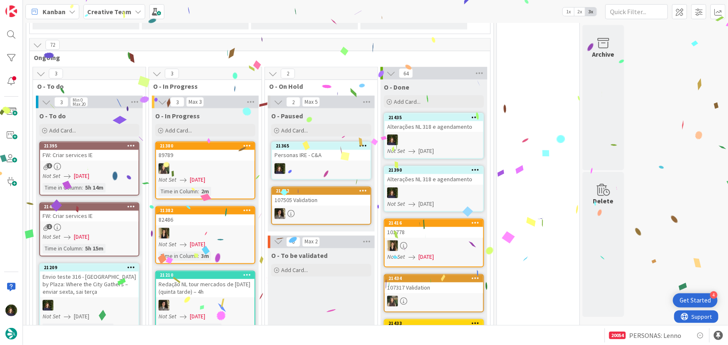
scroll to position [682, 0]
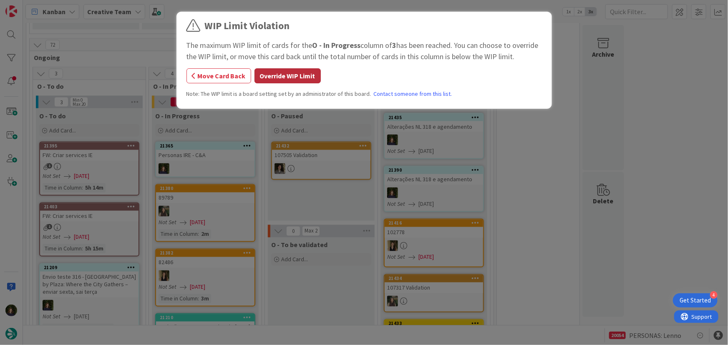
click at [289, 75] on button "Override WIP Limit" at bounding box center [287, 75] width 66 height 15
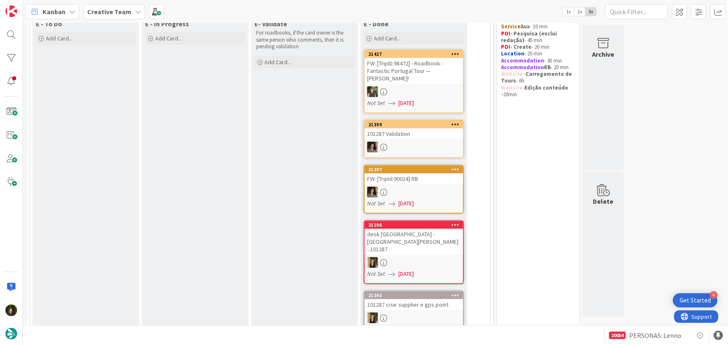
scroll to position [75, 0]
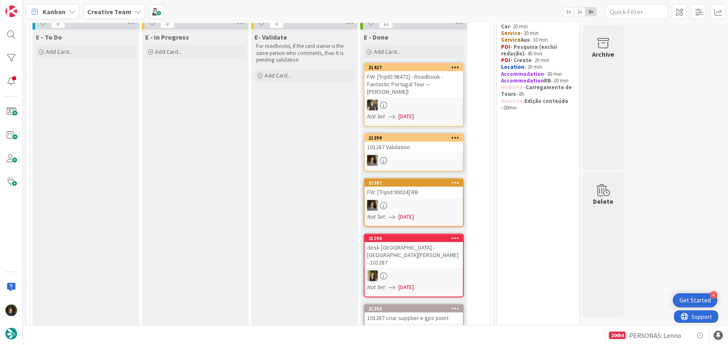
click at [121, 13] on b "Creative Team" at bounding box center [109, 12] width 44 height 8
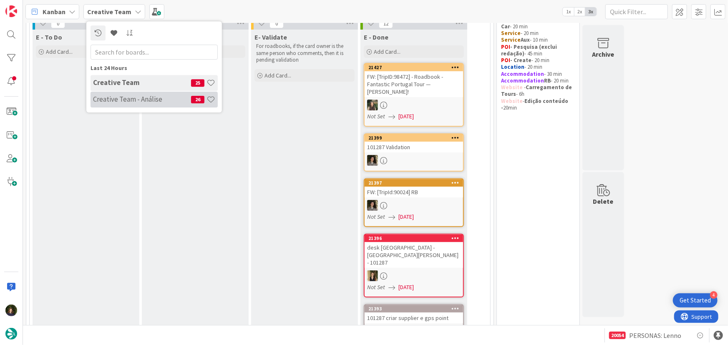
click at [112, 93] on div "Creative Team - Análise 26" at bounding box center [153, 100] width 127 height 16
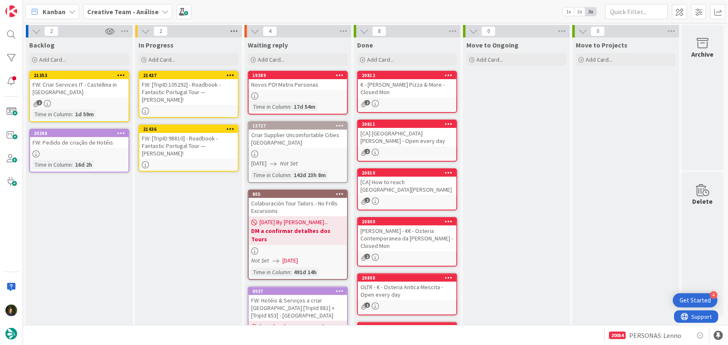
click at [233, 30] on icon at bounding box center [233, 31] width 11 height 13
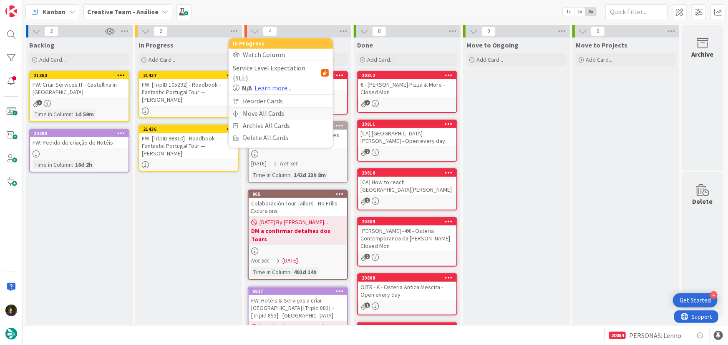
click at [264, 108] on div "Move All Cards" at bounding box center [280, 114] width 104 height 12
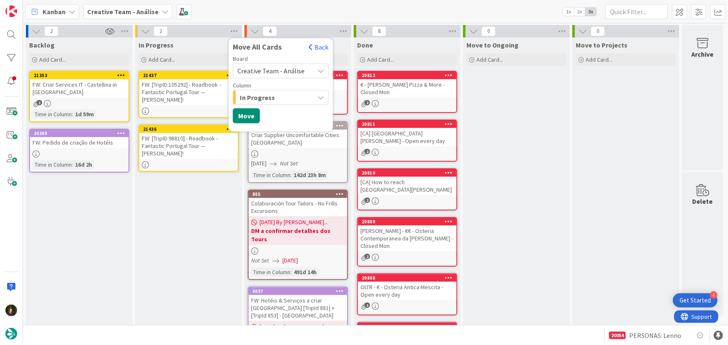
click at [278, 71] on span "Creative Team - Análise" at bounding box center [270, 71] width 67 height 8
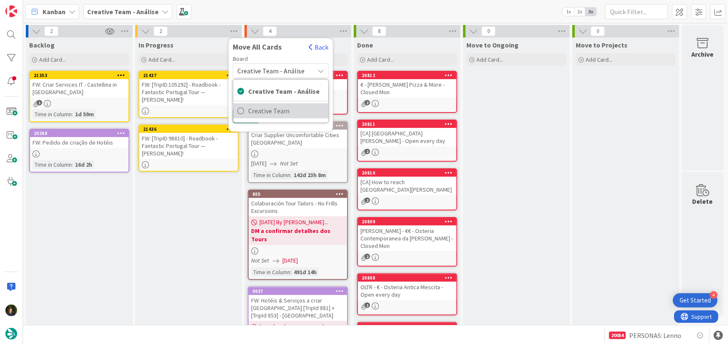
click at [274, 109] on span "Creative Team" at bounding box center [286, 111] width 76 height 13
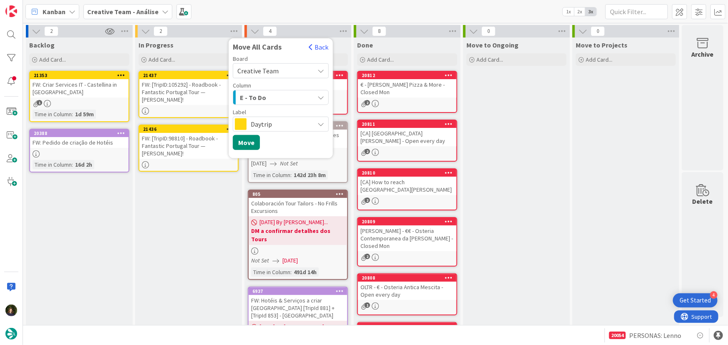
click at [269, 129] on span "Daytrip" at bounding box center [280, 124] width 59 height 12
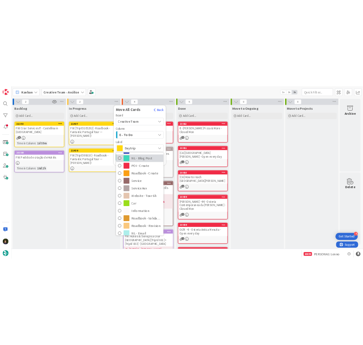
scroll to position [113, 0]
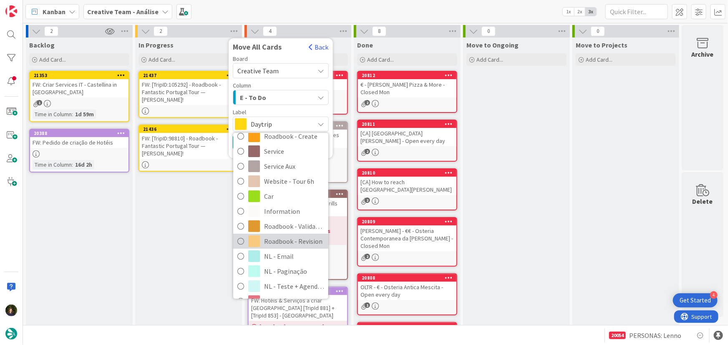
click at [300, 238] on span "Roadbook - Revision" at bounding box center [294, 241] width 60 height 13
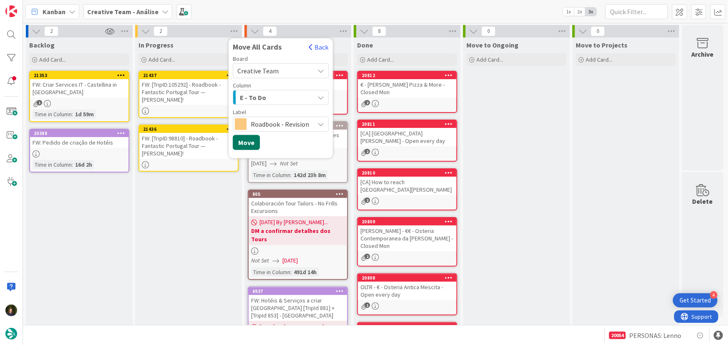
click at [248, 142] on button "Move" at bounding box center [246, 142] width 27 height 15
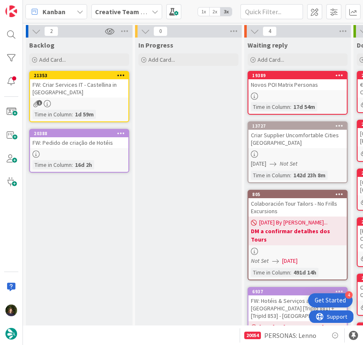
click at [113, 10] on b "Creative Team - Análise" at bounding box center [130, 12] width 71 height 8
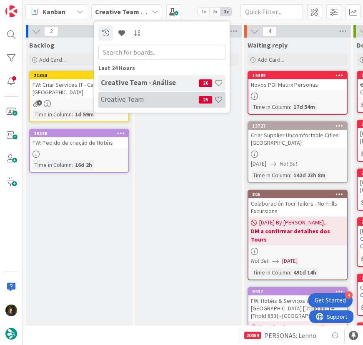
click at [113, 95] on h4 "Creative Team" at bounding box center [150, 99] width 98 height 8
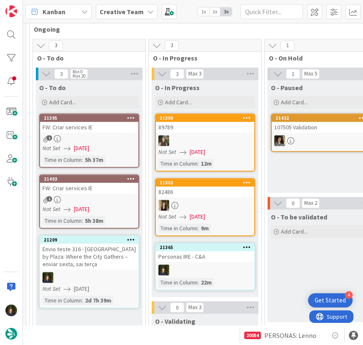
scroll to position [720, 0]
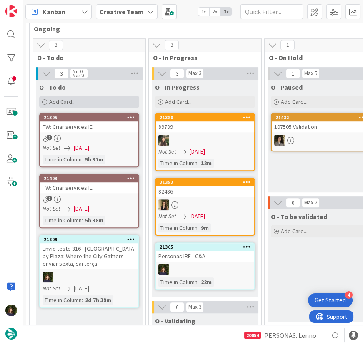
click at [81, 95] on div "Add Card..." at bounding box center [89, 101] width 100 height 13
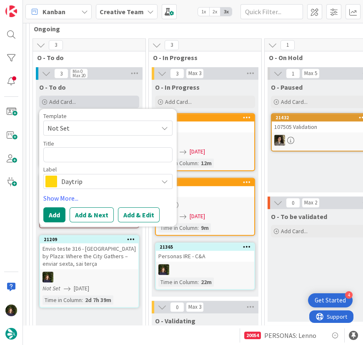
type textarea "x"
type textarea "a"
type textarea "x"
type textarea "ag"
type textarea "x"
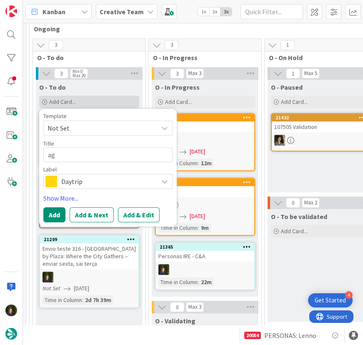
type textarea "age"
type textarea "x"
type textarea "agen"
type textarea "x"
type textarea "agend"
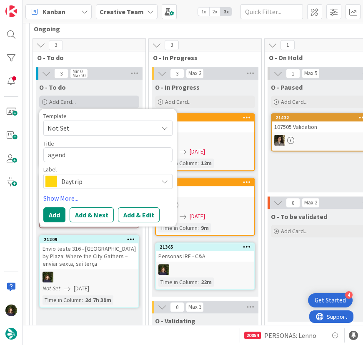
type textarea "x"
type textarea "agenda"
type textarea "x"
type textarea "agendar"
type textarea "x"
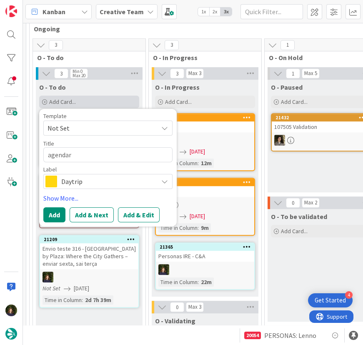
type textarea "agendar"
type textarea "x"
type textarea "agendar N"
type textarea "x"
type textarea "agendar NL"
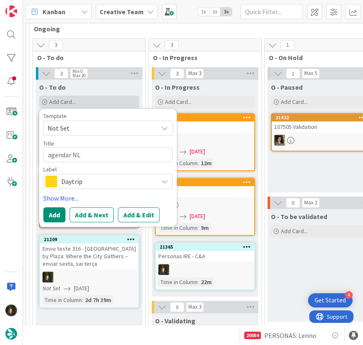
type textarea "x"
type textarea "agendar NL"
type textarea "x"
type textarea "agendar NL 3"
type textarea "x"
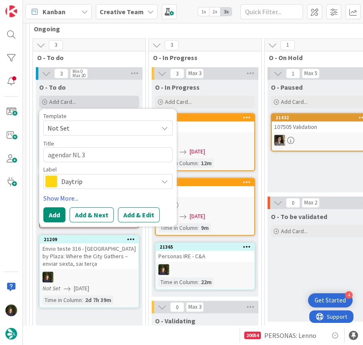
type textarea "agendar NL 31"
type textarea "x"
type textarea "agendar NL 318"
click at [71, 176] on span "Daytrip" at bounding box center [107, 182] width 93 height 12
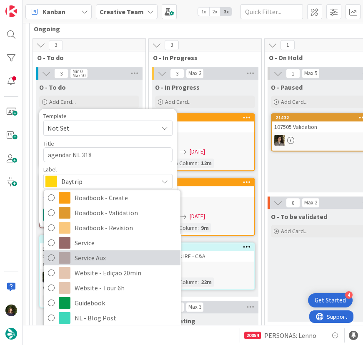
scroll to position [178, 0]
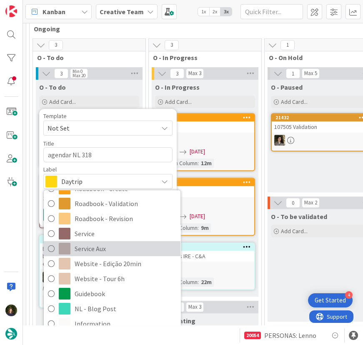
click at [91, 242] on span "Service Aux" at bounding box center [126, 248] width 102 height 13
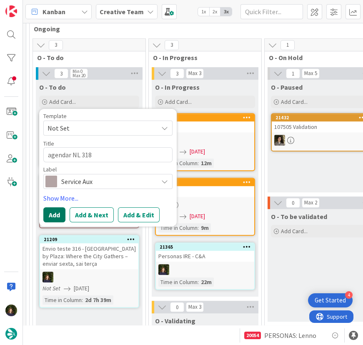
click at [50, 207] on button "Add" at bounding box center [54, 214] width 22 height 15
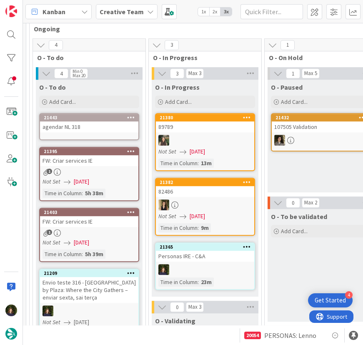
click at [88, 121] on div "agendar NL 318" at bounding box center [89, 126] width 98 height 11
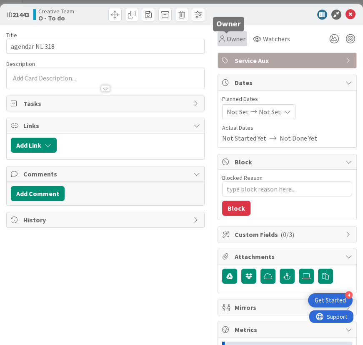
click at [230, 38] on span "Owner" at bounding box center [236, 39] width 19 height 10
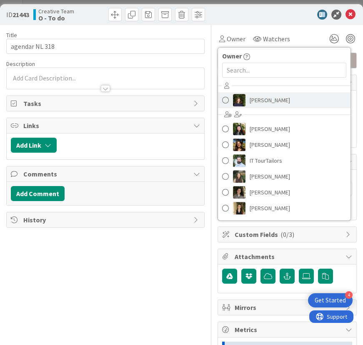
click at [250, 98] on span "[PERSON_NAME]" at bounding box center [270, 100] width 40 height 13
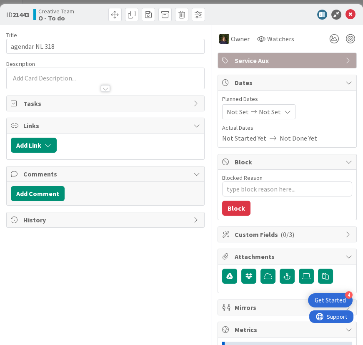
type textarea "x"
click at [349, 13] on icon at bounding box center [351, 15] width 10 height 10
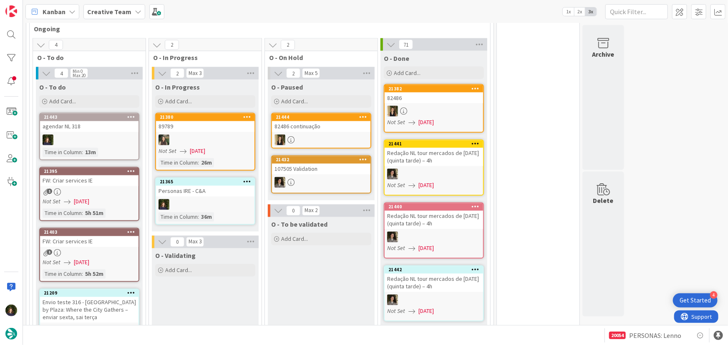
click at [120, 14] on b "Creative Team" at bounding box center [109, 12] width 44 height 8
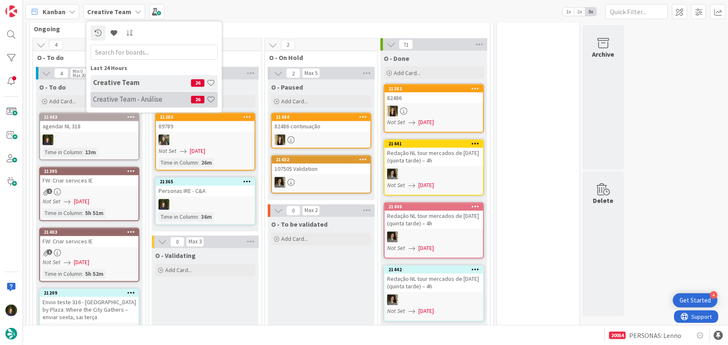
click at [115, 100] on h4 "Creative Team - Análise" at bounding box center [142, 99] width 98 height 8
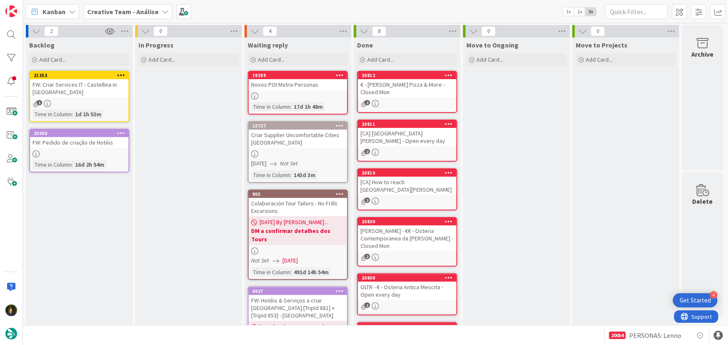
click at [100, 15] on b "Creative Team - Análise" at bounding box center [122, 12] width 71 height 8
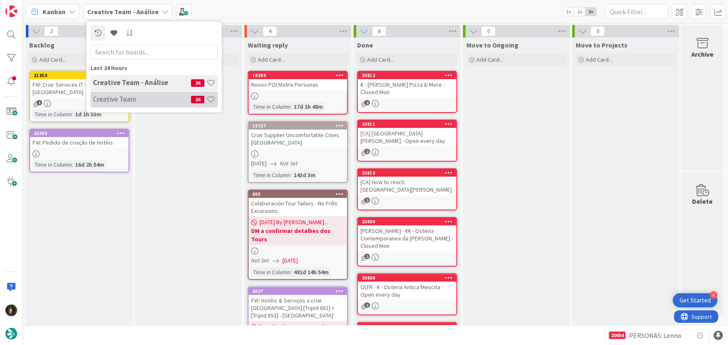
click at [110, 100] on h4 "Creative Team" at bounding box center [142, 99] width 98 height 8
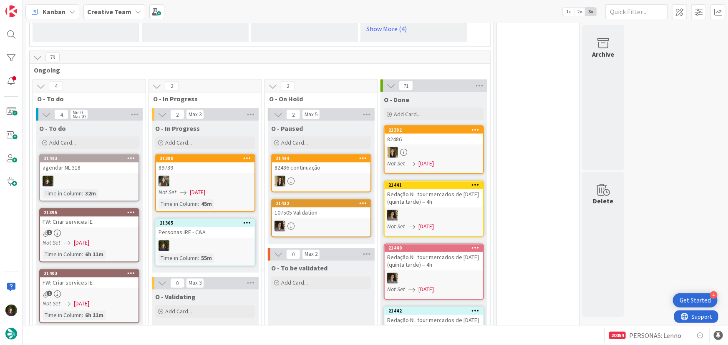
scroll to position [758, 0]
